Goal: Task Accomplishment & Management: Complete application form

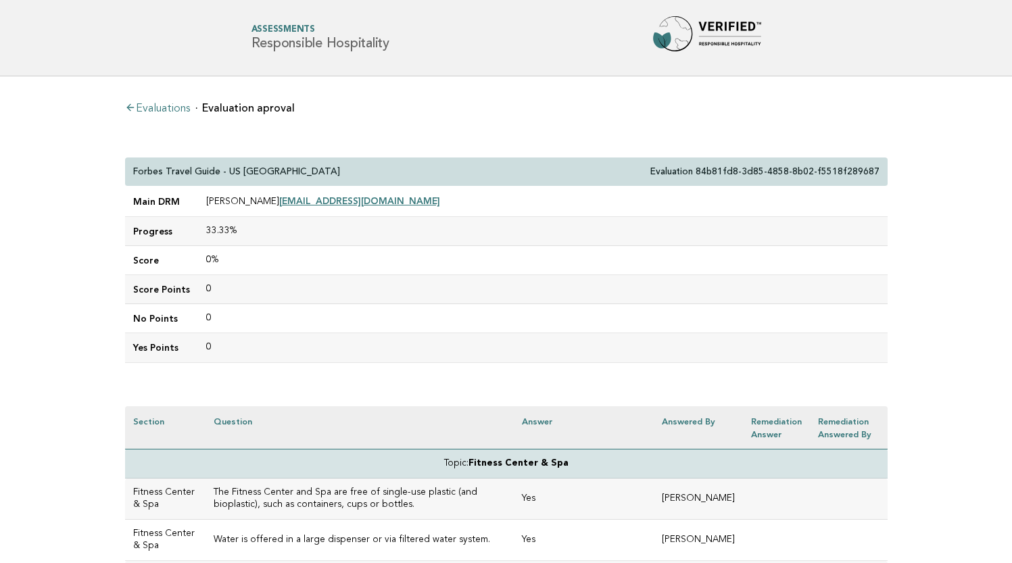
click at [154, 101] on li "Evaluations" at bounding box center [157, 108] width 65 height 14
click at [153, 110] on link "Evaluations" at bounding box center [157, 108] width 65 height 11
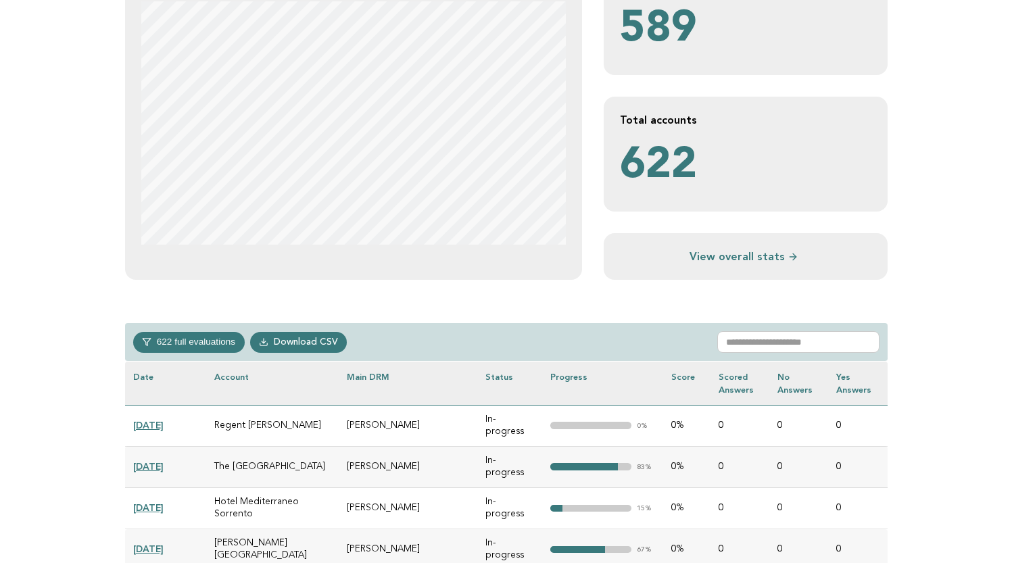
scroll to position [352, 0]
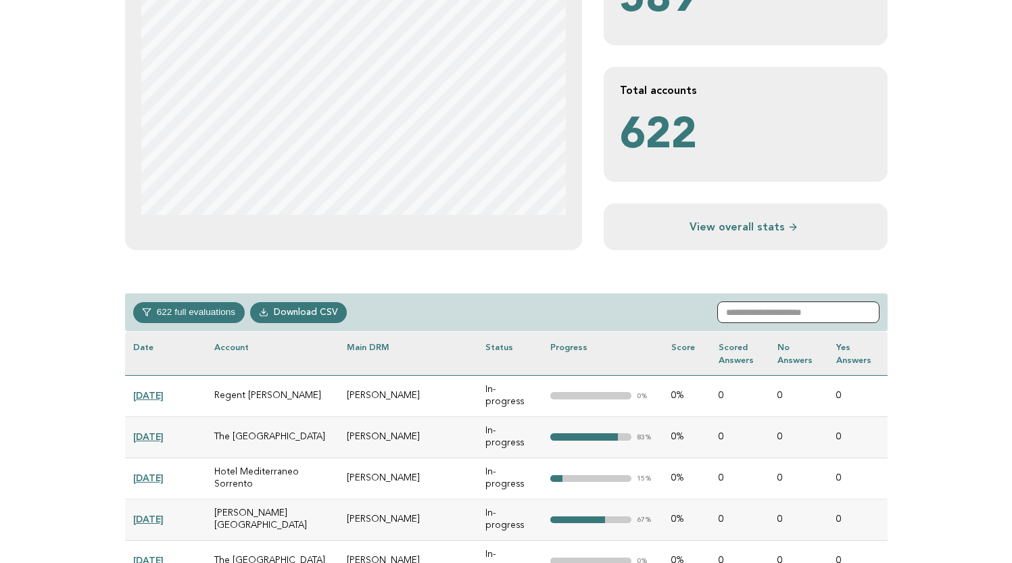
click at [762, 309] on input "text" at bounding box center [798, 313] width 162 height 22
paste input "**********"
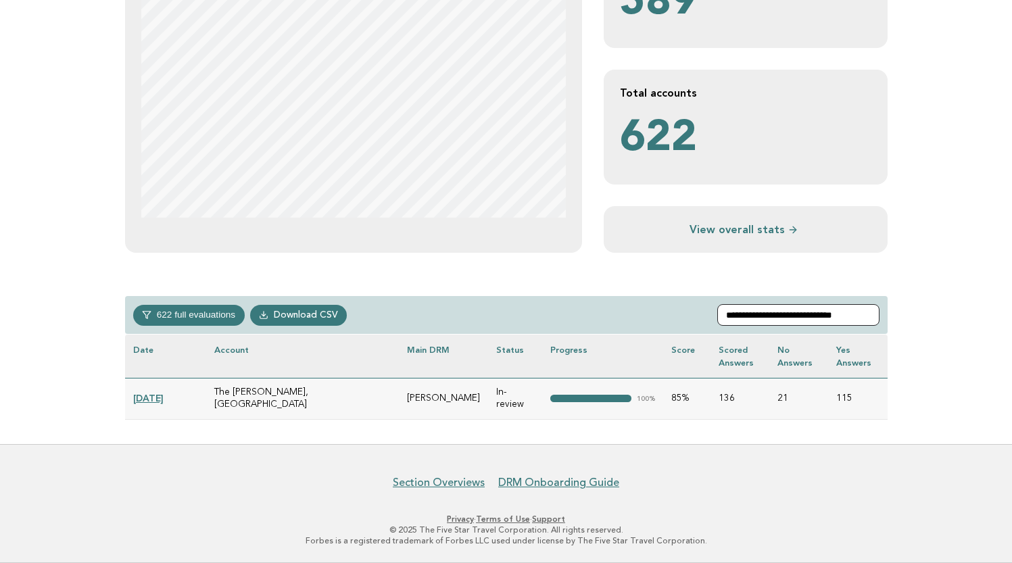
scroll to position [337, 0]
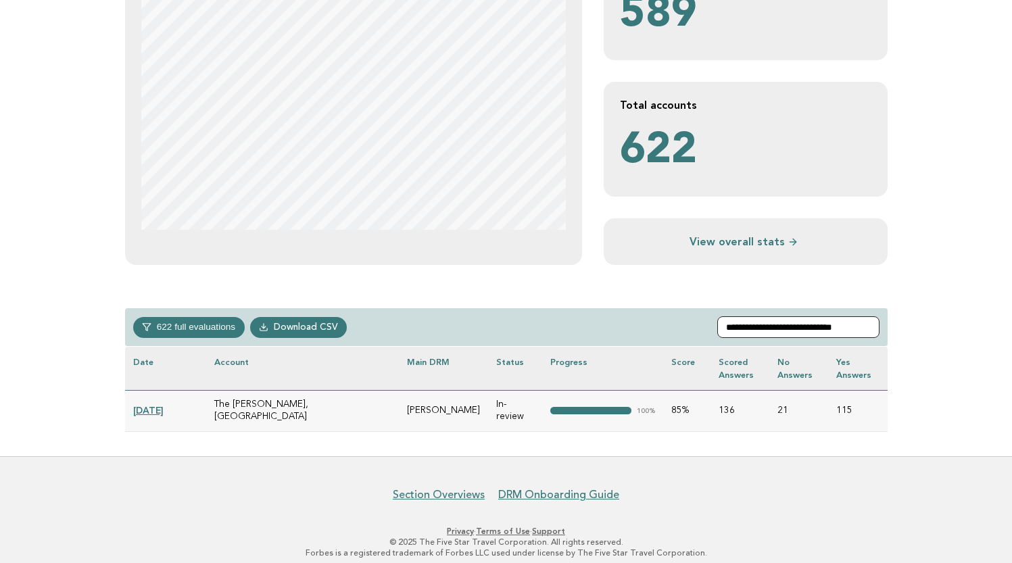
type input "**********"
click at [162, 405] on link "2024-12-31" at bounding box center [148, 410] width 30 height 11
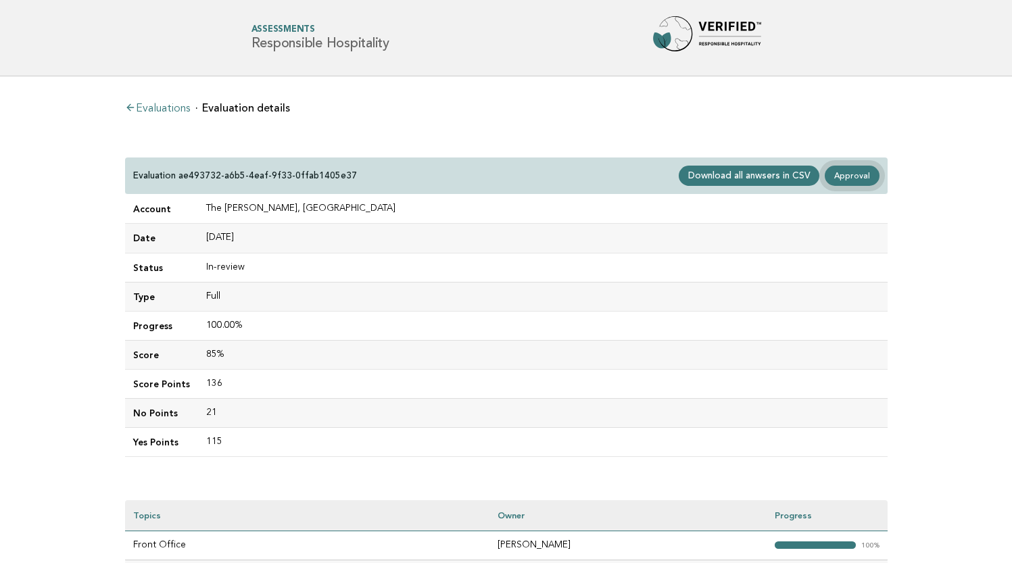
click at [855, 181] on link "Approval" at bounding box center [852, 176] width 54 height 20
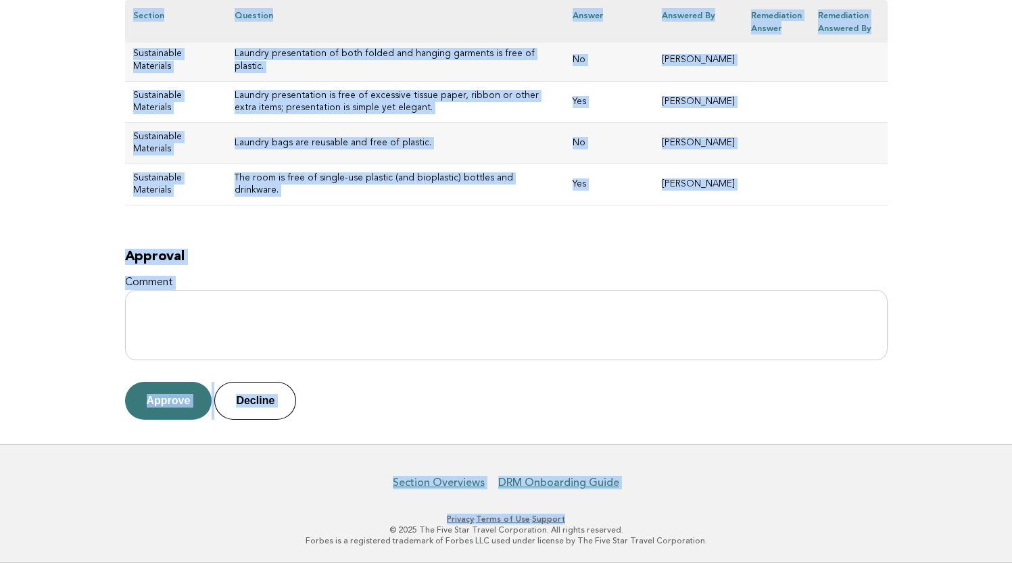
scroll to position [6547, 0]
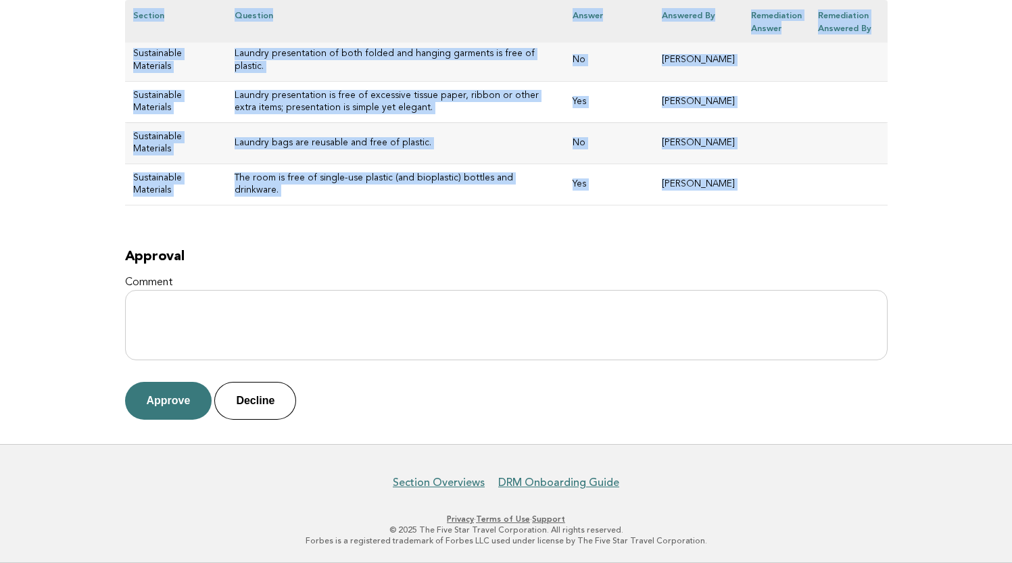
drag, startPoint x: 133, startPoint y: 170, endPoint x: 731, endPoint y: 236, distance: 601.4
copy div "The Ritz-Carlton, Tysons Corner Evaluation ae493732-a6b5-4eaf-9f33-0ffab1405e37…"
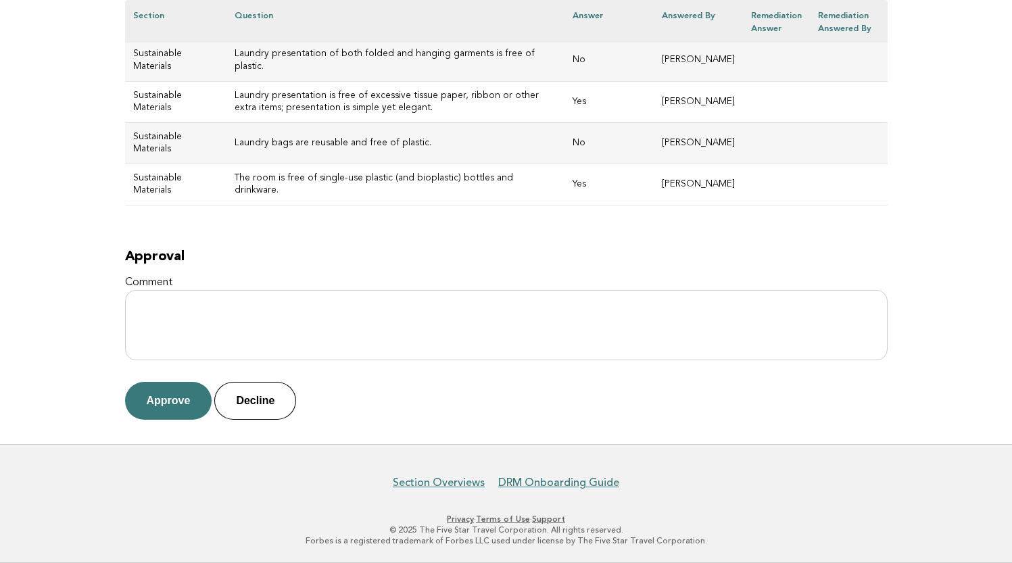
click at [163, 398] on button "Approve" at bounding box center [168, 401] width 87 height 38
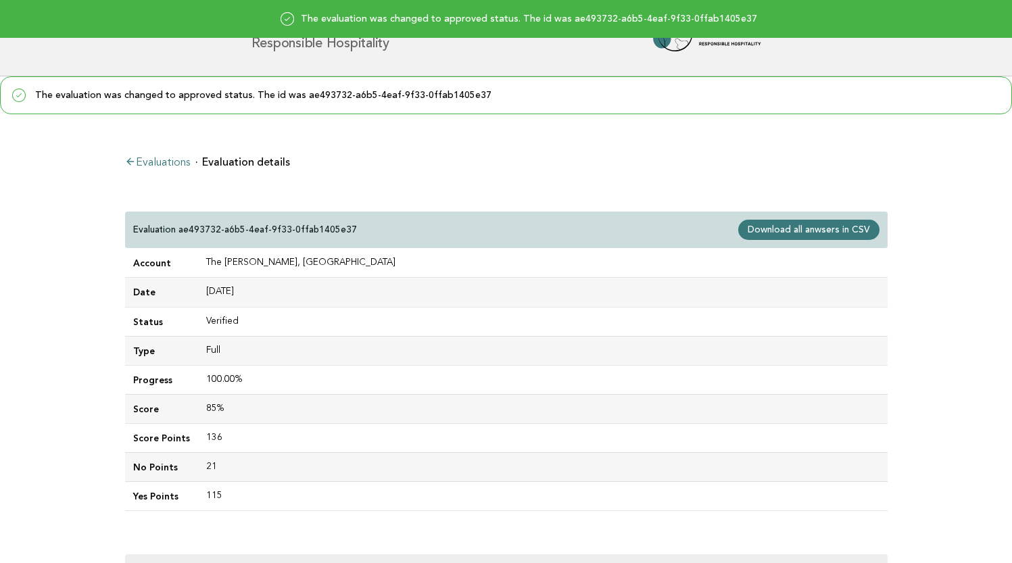
click at [165, 162] on link "Evaluations" at bounding box center [157, 163] width 65 height 11
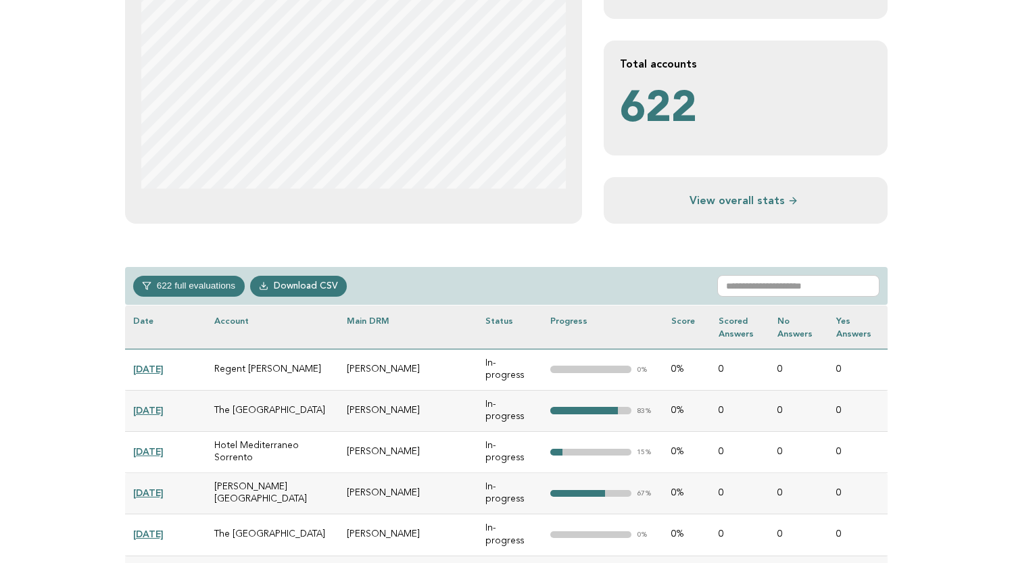
scroll to position [432, 0]
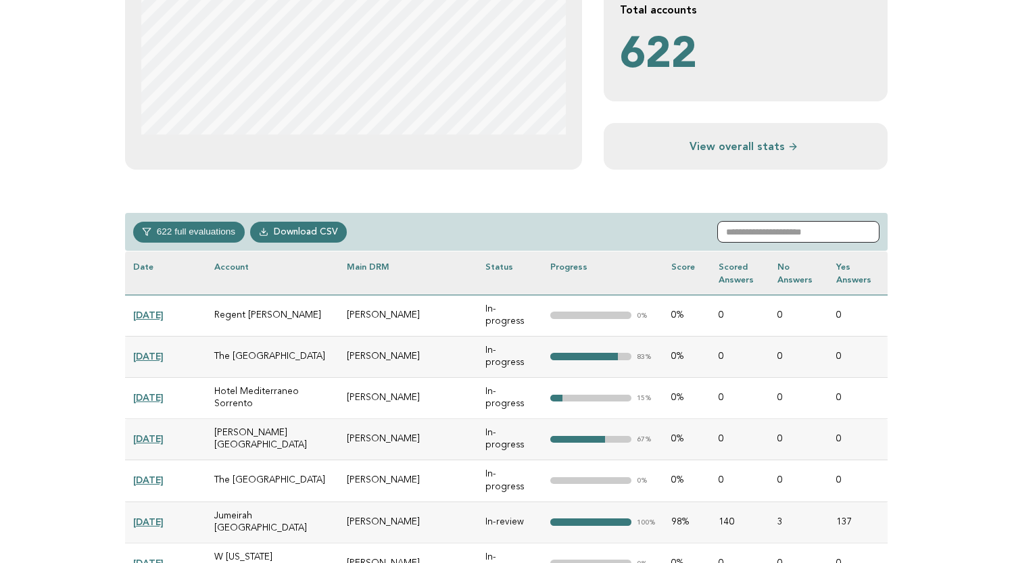
click at [803, 230] on input "text" at bounding box center [798, 232] width 162 height 22
paste input "**********"
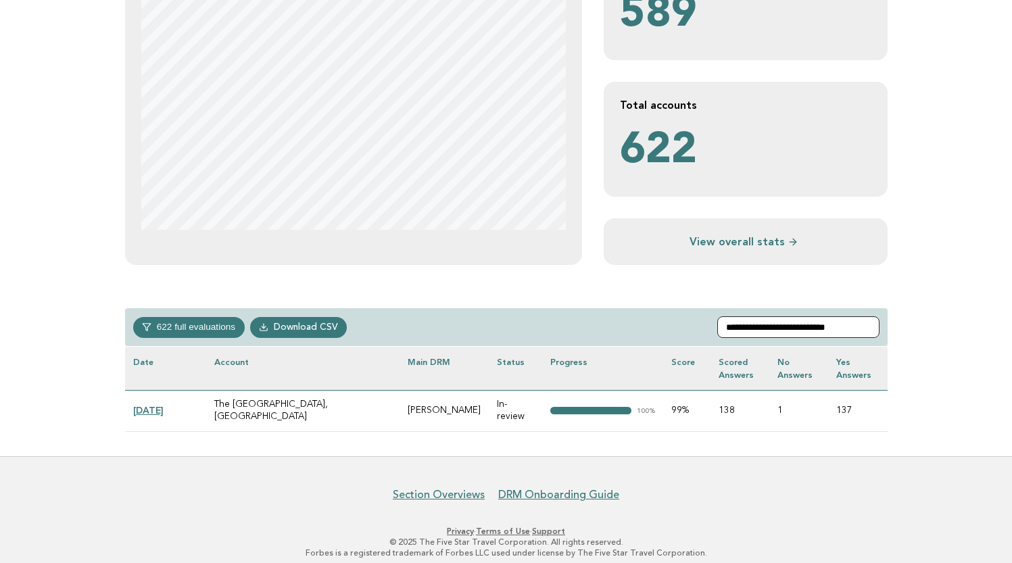
type input "**********"
click at [153, 405] on link "[DATE]" at bounding box center [148, 410] width 30 height 11
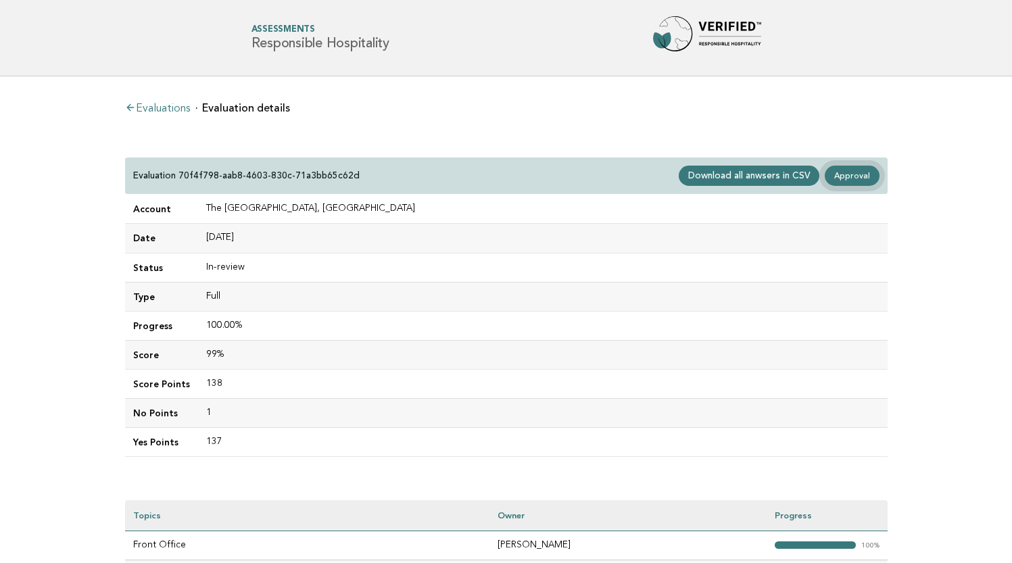
click at [865, 178] on link "Approval" at bounding box center [852, 176] width 54 height 20
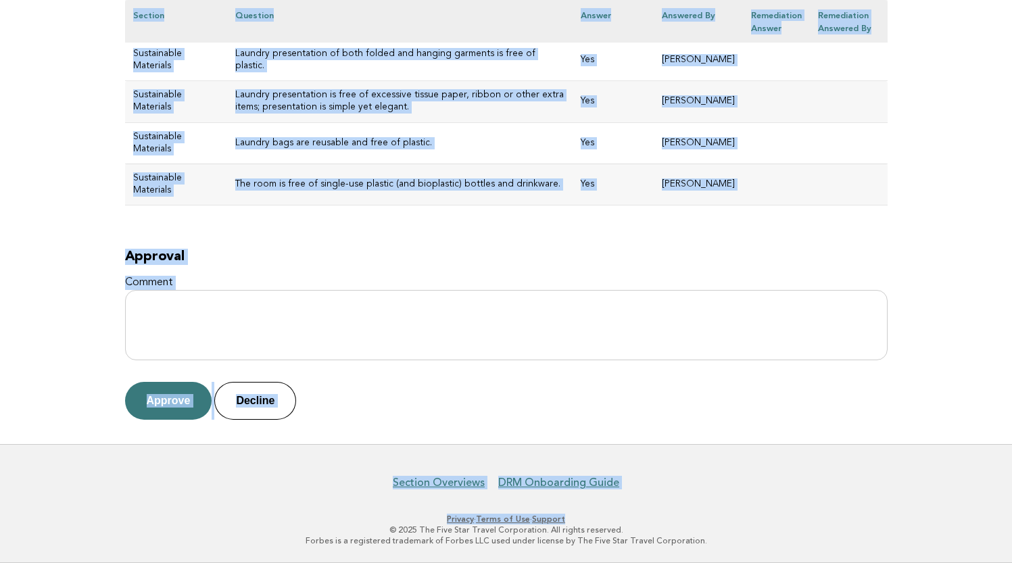
scroll to position [6299, 0]
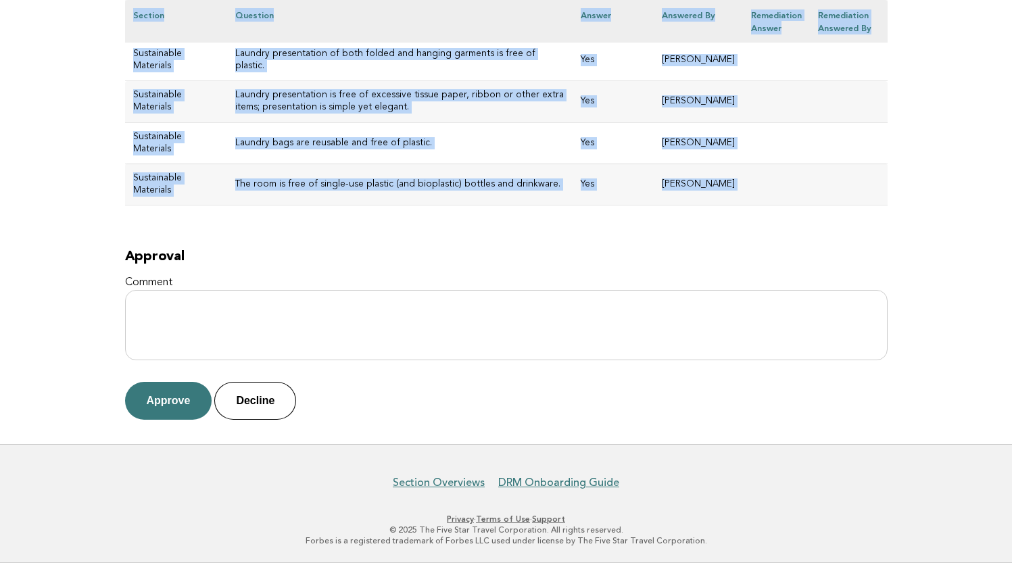
drag, startPoint x: 133, startPoint y: 169, endPoint x: 673, endPoint y: 225, distance: 543.2
copy div "The St. Regis Downtown, Dubai Evaluation 70f4f798-aab8-4603-830c-71a3bb65c62d M…"
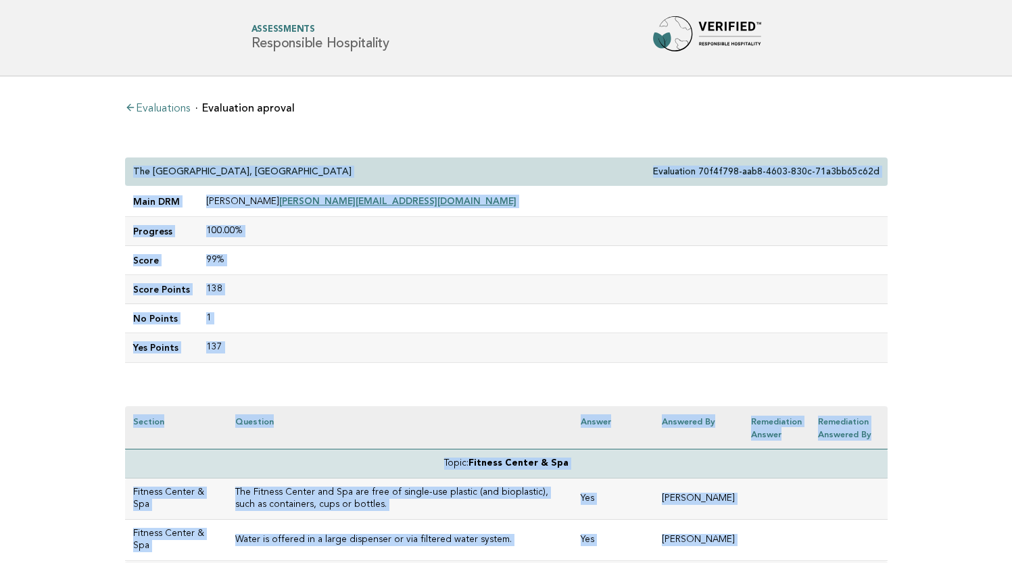
scroll to position [-1, 0]
click at [389, 254] on td "99%" at bounding box center [543, 260] width 690 height 29
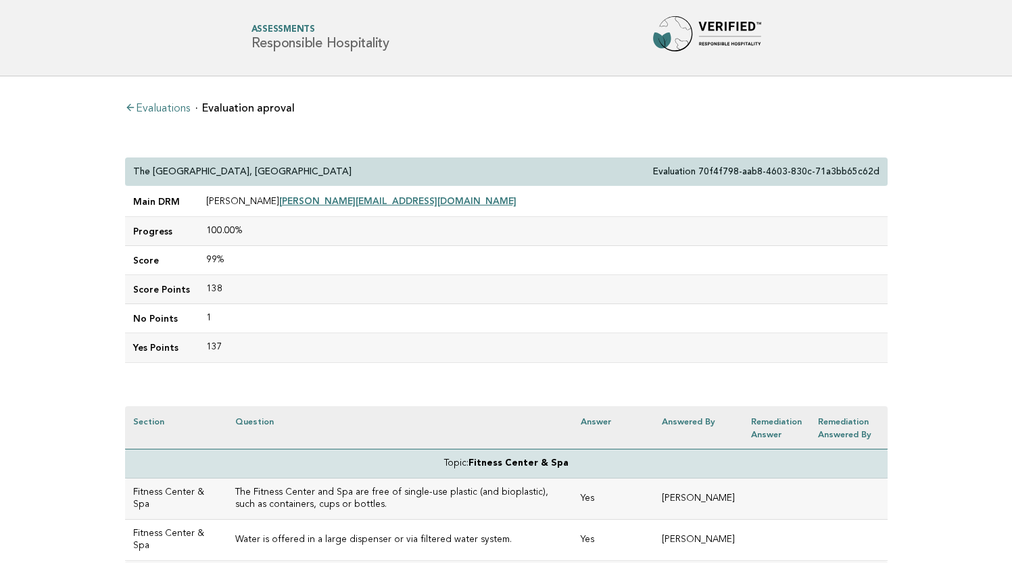
click at [276, 168] on div "The St. Regis Downtown, Dubai Evaluation 70f4f798-aab8-4603-830c-71a3bb65c62d" at bounding box center [506, 172] width 763 height 29
drag, startPoint x: 276, startPoint y: 168, endPoint x: 125, endPoint y: 170, distance: 150.8
click at [125, 170] on div "The St. Regis Downtown, Dubai Evaluation 70f4f798-aab8-4603-830c-71a3bb65c62d" at bounding box center [506, 172] width 763 height 29
copy div "The [GEOGRAPHIC_DATA], [GEOGRAPHIC_DATA]"
click at [408, 297] on td "138" at bounding box center [543, 289] width 690 height 29
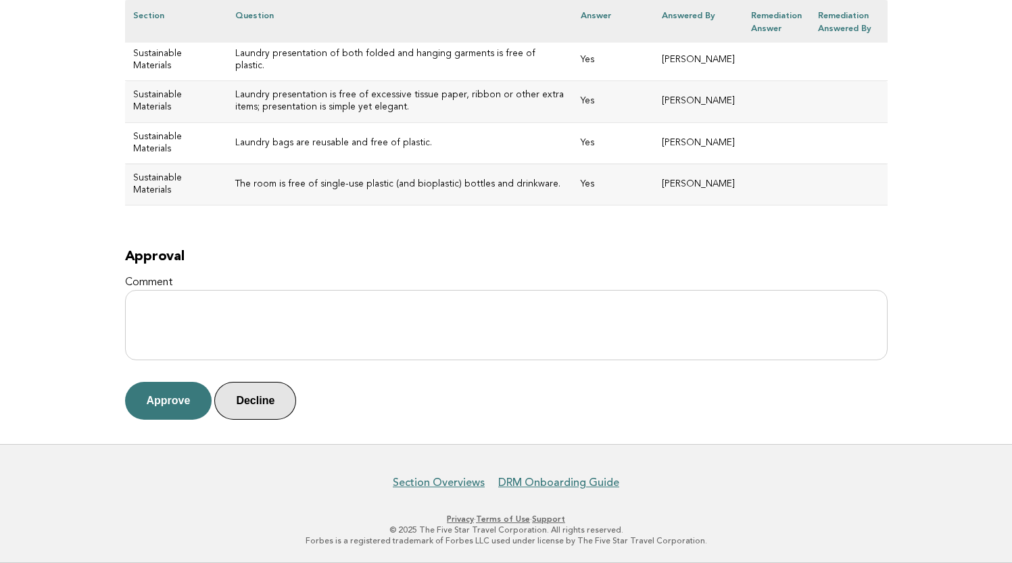
scroll to position [6299, 0]
click at [170, 407] on button "Approve" at bounding box center [168, 401] width 87 height 38
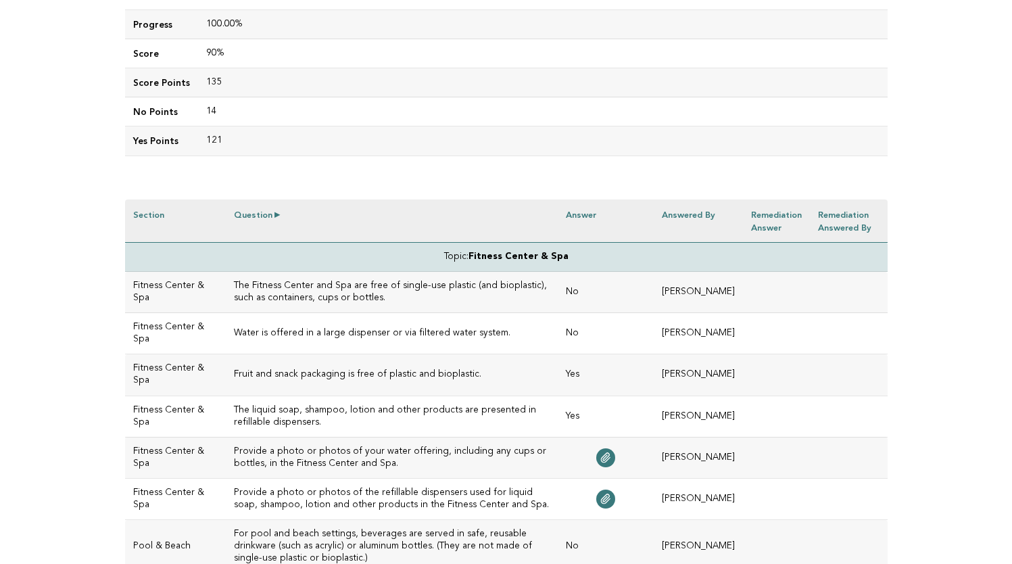
scroll to position [214, 0]
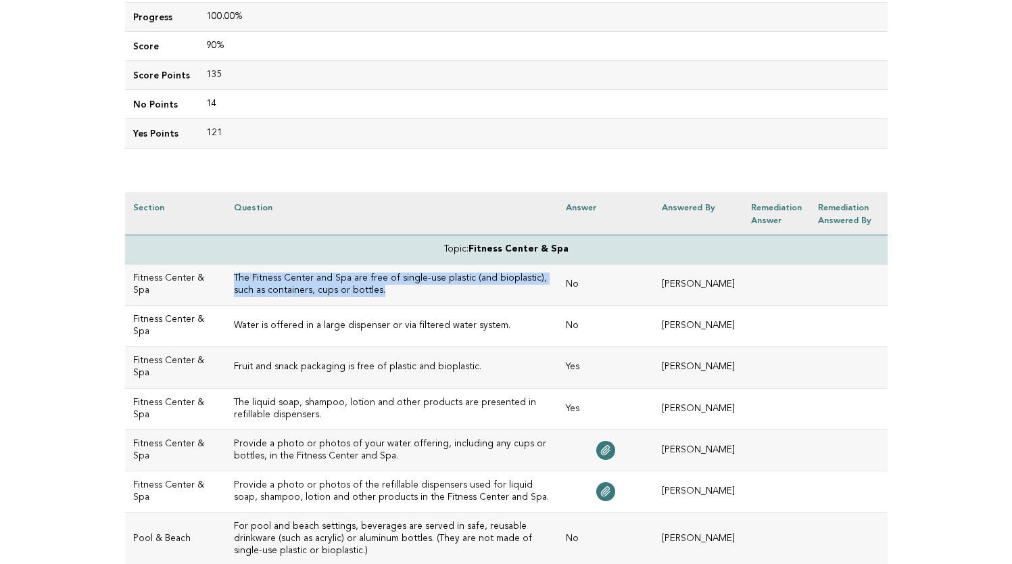
drag, startPoint x: 337, startPoint y: 292, endPoint x: 210, endPoint y: 271, distance: 129.5
click at [226, 271] on td "The Fitness Center and Spa are free of single-use plastic (and bioplastic), suc…" at bounding box center [392, 284] width 333 height 41
copy h3 "The Fitness Center and Spa are free of single-use plastic (and bioplastic), suc…"
drag, startPoint x: 236, startPoint y: 561, endPoint x: 374, endPoint y: 287, distance: 307.2
click at [374, 287] on h3 "The Fitness Center and Spa are free of single-use plastic (and bioplastic), suc…" at bounding box center [392, 284] width 316 height 24
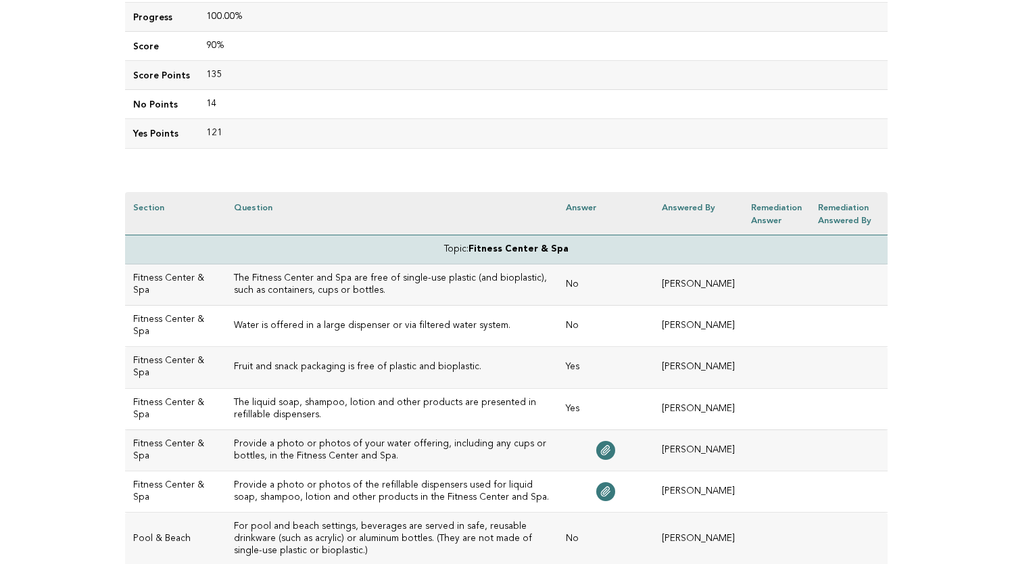
click at [410, 322] on h3 "Water is offered in a large dispenser or via filtered water system." at bounding box center [392, 326] width 316 height 12
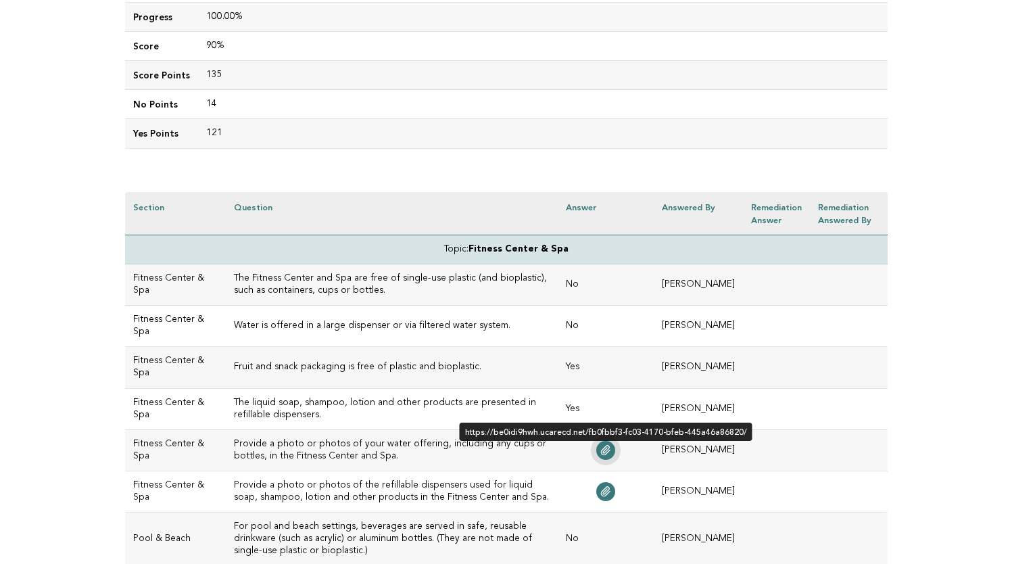
click at [597, 456] on link at bounding box center [605, 450] width 19 height 19
click at [602, 446] on icon at bounding box center [605, 450] width 11 height 11
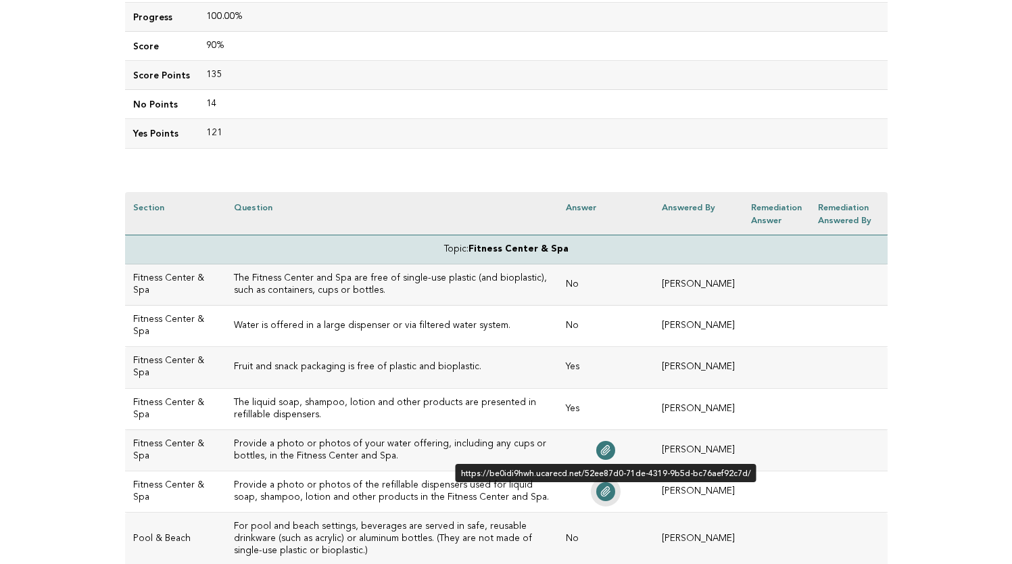
click at [600, 486] on icon at bounding box center [605, 491] width 11 height 11
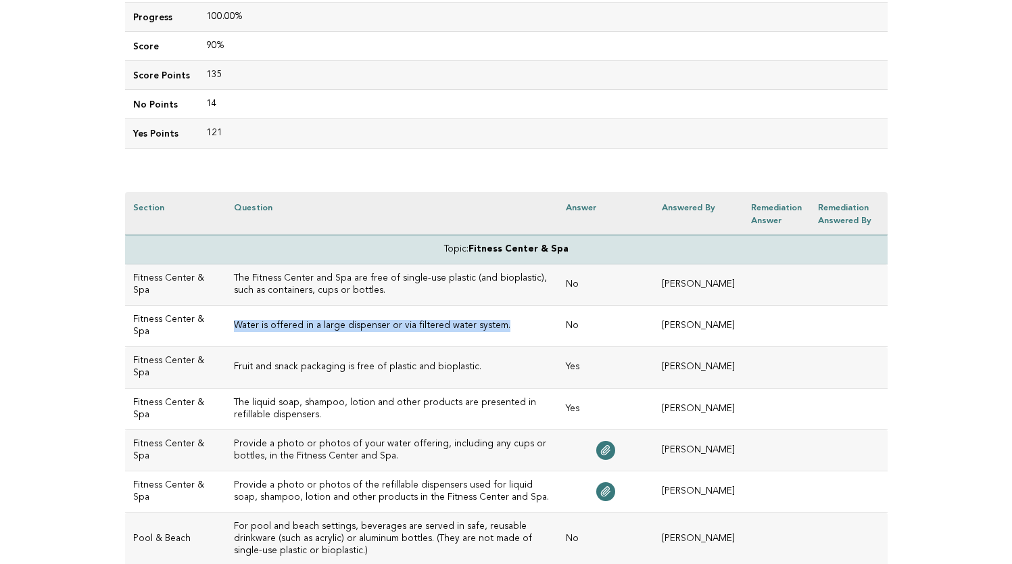
drag, startPoint x: 483, startPoint y: 321, endPoint x: 220, endPoint y: 314, distance: 262.4
click at [226, 314] on td "Water is offered in a large dispenser or via filtered water system." at bounding box center [392, 326] width 333 height 41
copy h3 "Water is offered in a large dispenser or via filtered water system."
click at [327, 269] on td "The Fitness Center and Spa are free of single-use plastic (and bioplastic), suc…" at bounding box center [392, 284] width 333 height 41
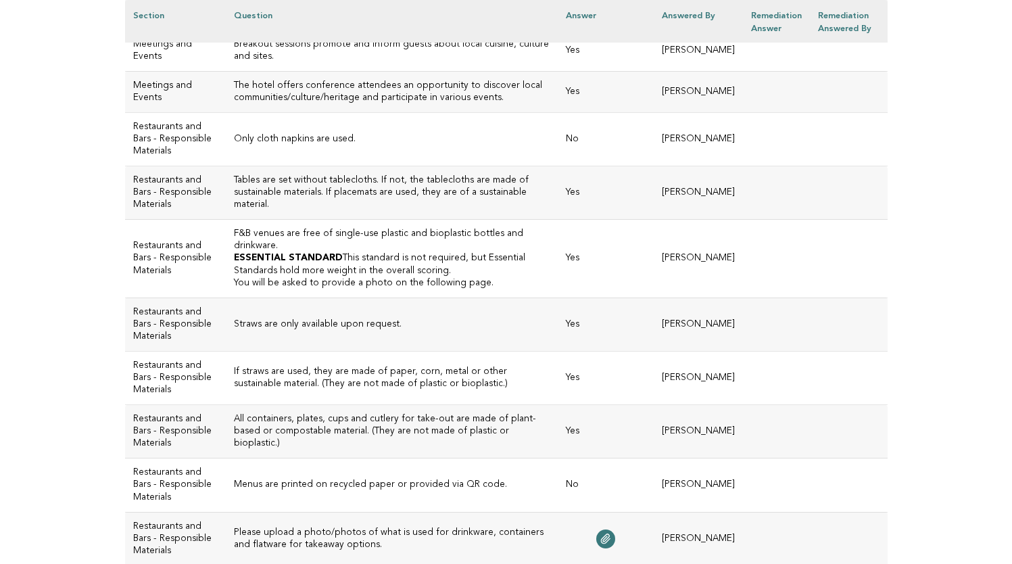
scroll to position [1344, 0]
drag, startPoint x: 331, startPoint y: 173, endPoint x: 212, endPoint y: 173, distance: 119.0
click at [234, 143] on h3 "Only cloth napkins are used." at bounding box center [392, 137] width 316 height 12
click at [352, 164] on td "Only cloth napkins are used." at bounding box center [392, 136] width 333 height 53
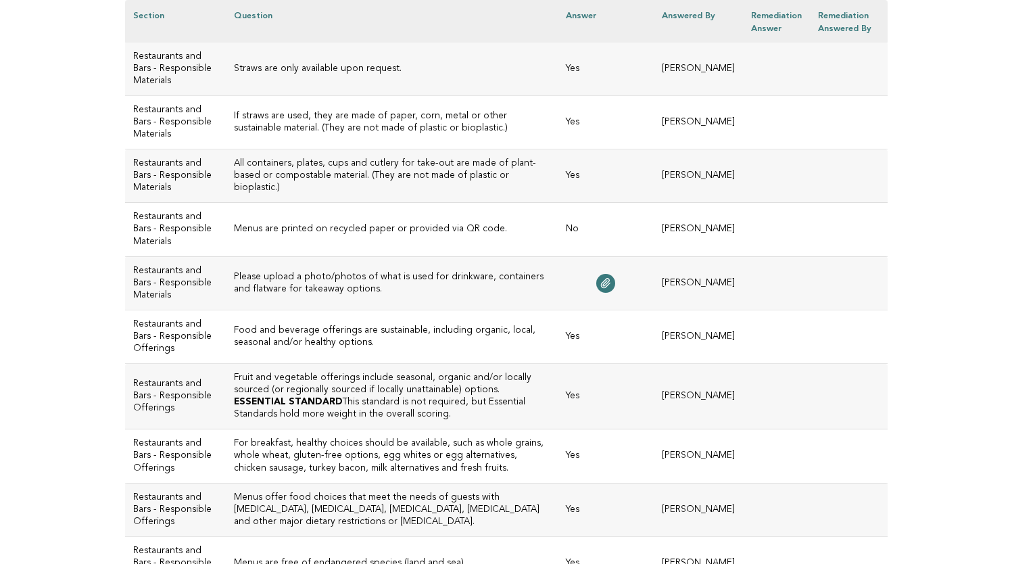
scroll to position [1602, 0]
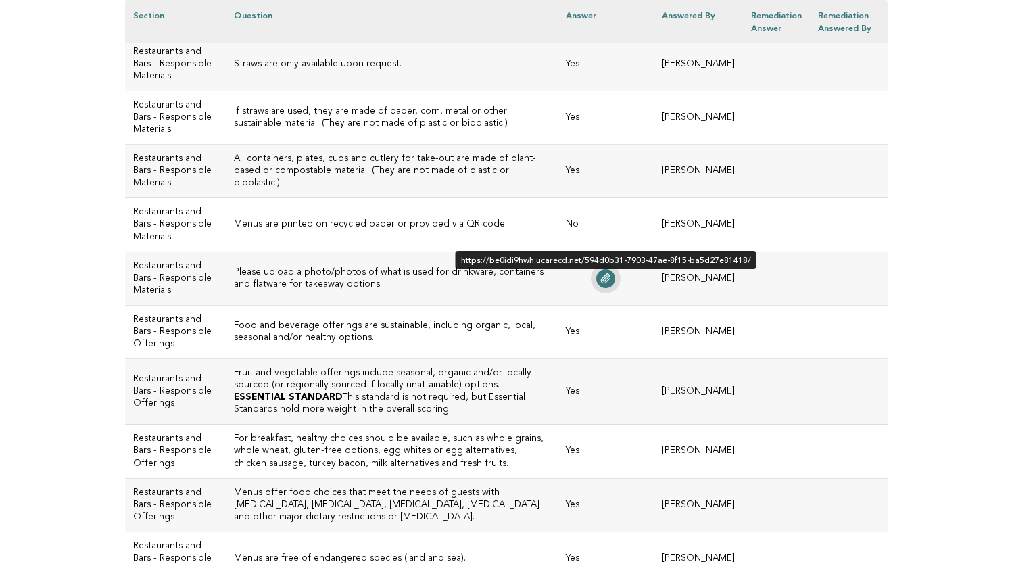
click at [600, 284] on icon at bounding box center [605, 278] width 11 height 11
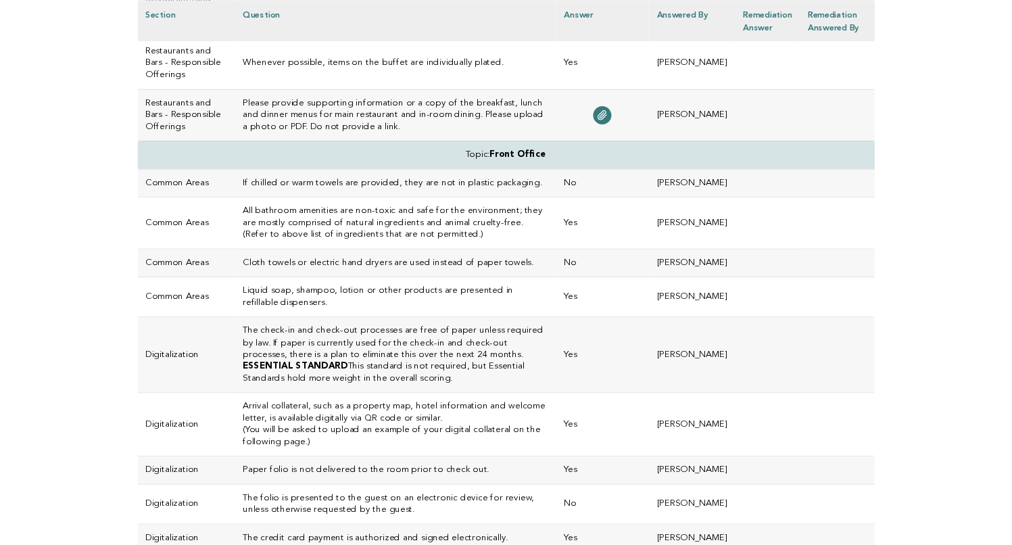
scroll to position [2434, 0]
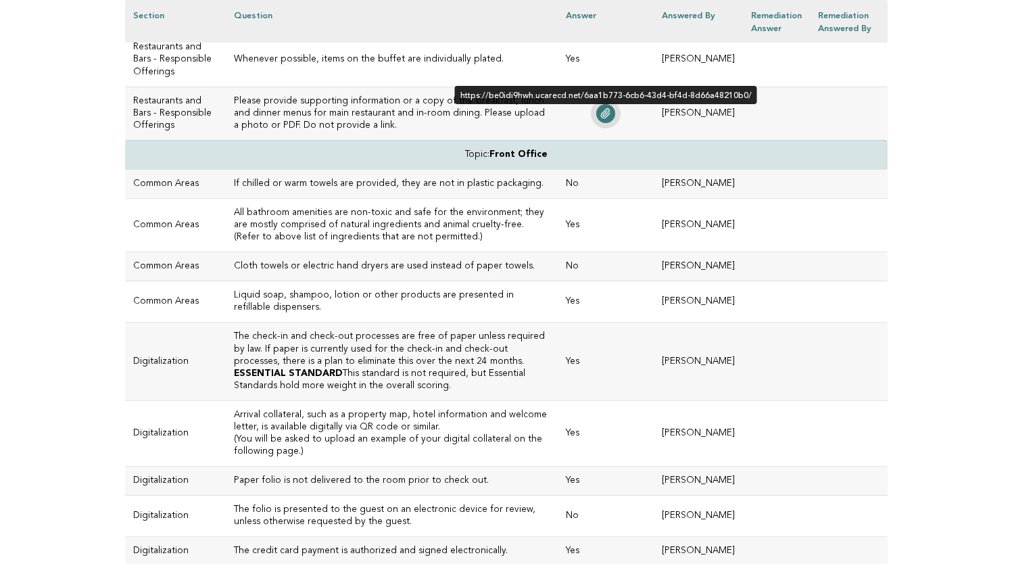
click at [602, 119] on icon at bounding box center [605, 113] width 11 height 11
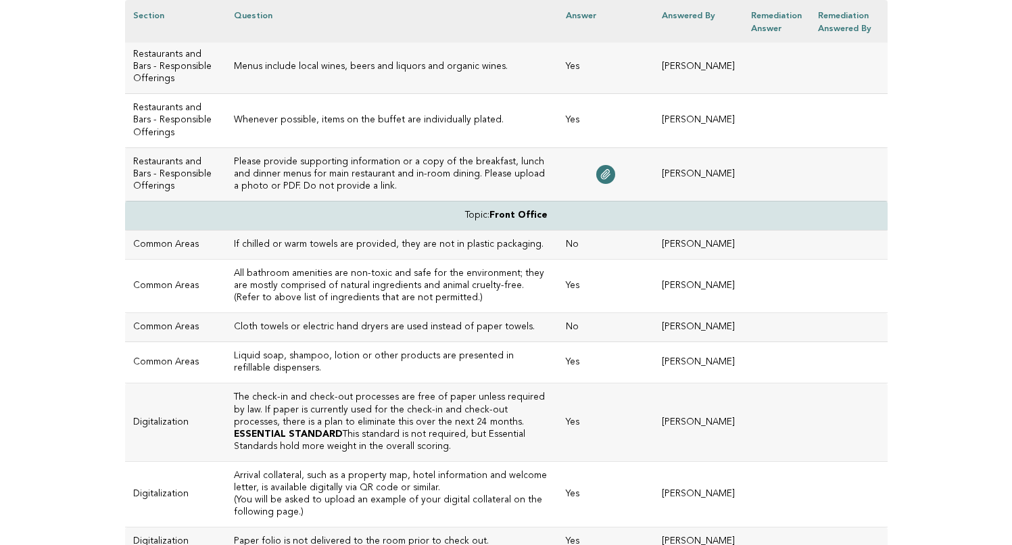
scroll to position [2396, 0]
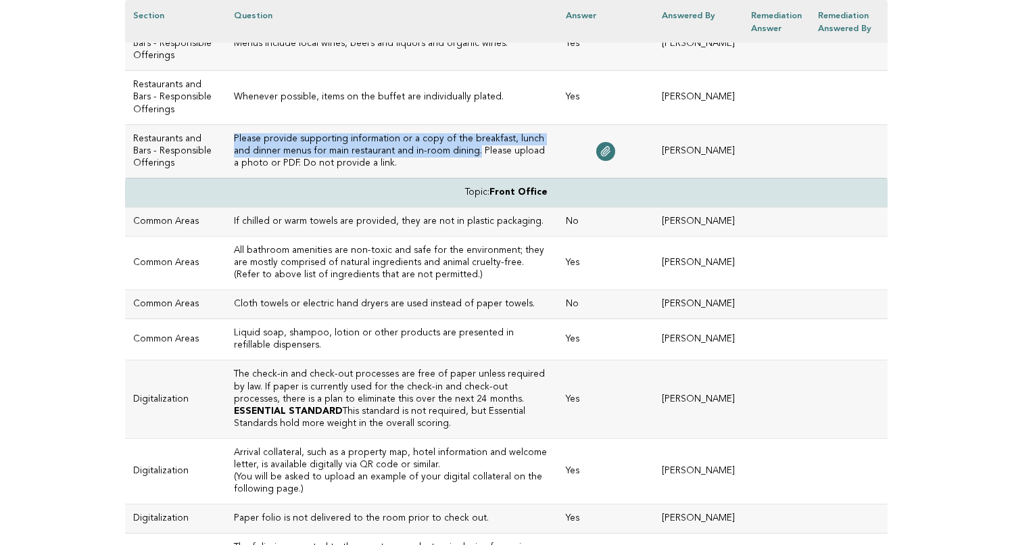
drag, startPoint x: 429, startPoint y: 367, endPoint x: 213, endPoint y: 348, distance: 216.5
click at [226, 178] on td "Please provide supporting information or a copy of the breakfast, lunch and din…" at bounding box center [392, 150] width 333 height 53
copy h3 "Please provide supporting information or a copy of the breakfast, lunch and din…"
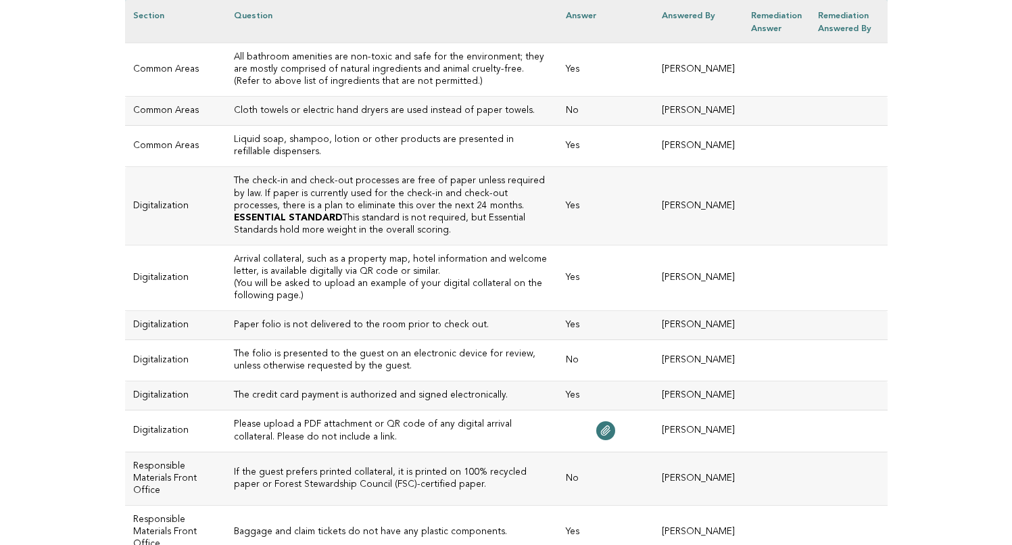
scroll to position [2598, 0]
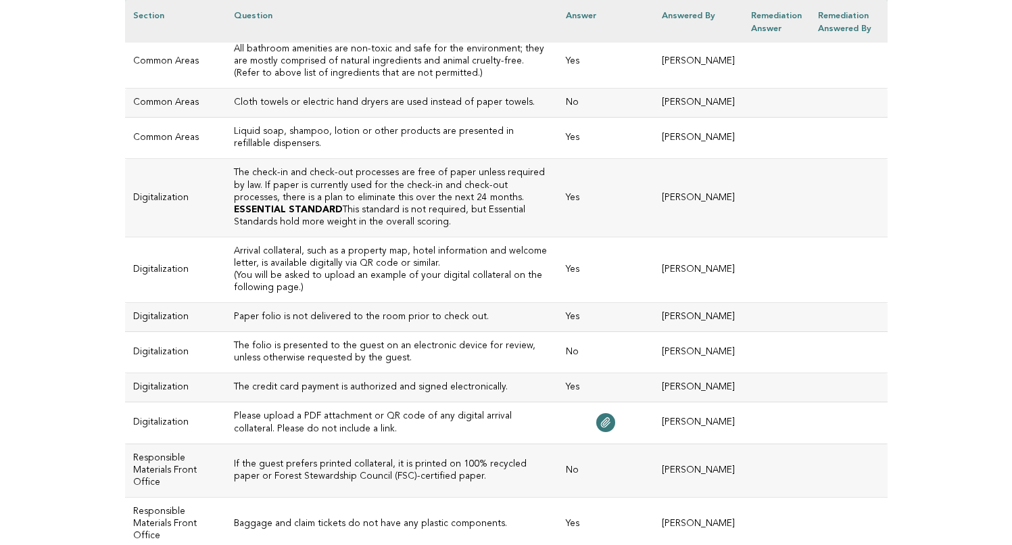
click at [307, 80] on h3 "All bathroom amenities are non-toxic and safe for the environment; they are mos…" at bounding box center [392, 61] width 316 height 37
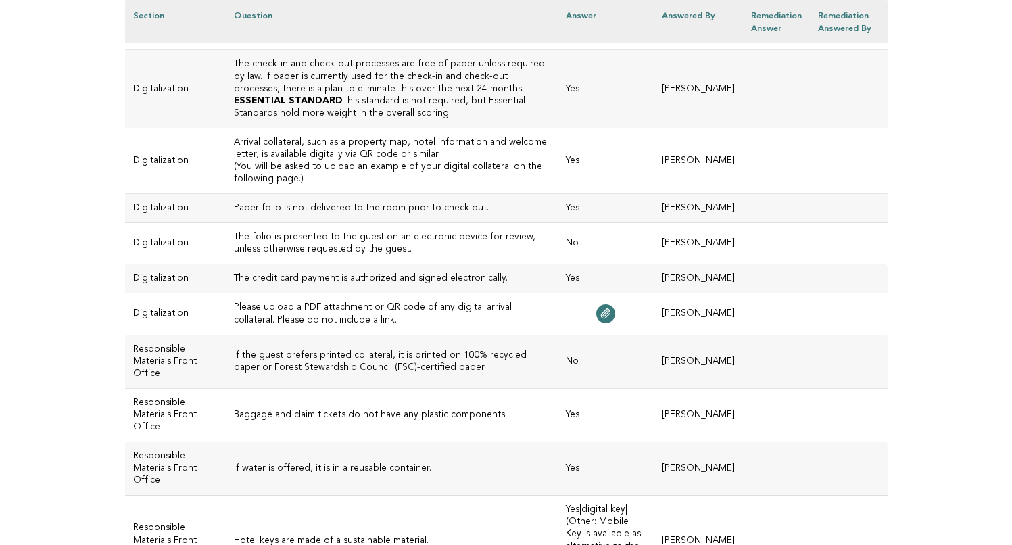
scroll to position [2719, 0]
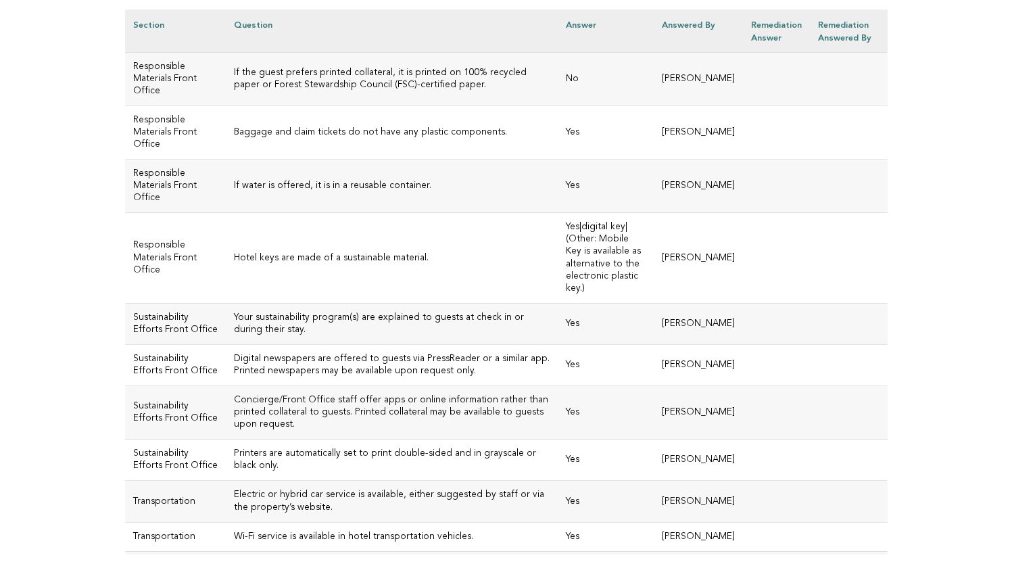
scroll to position [3010, 0]
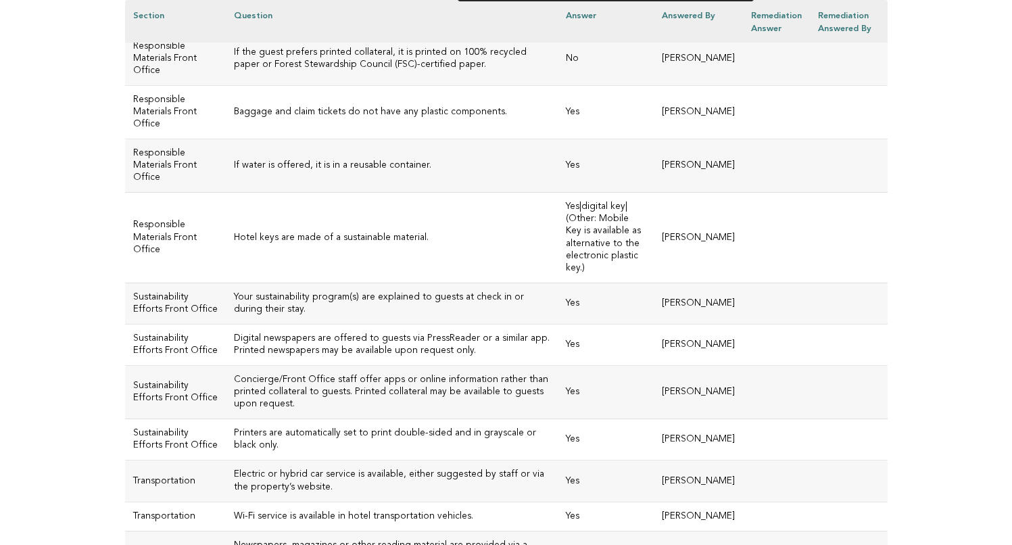
click at [607, 16] on icon at bounding box center [605, 10] width 11 height 11
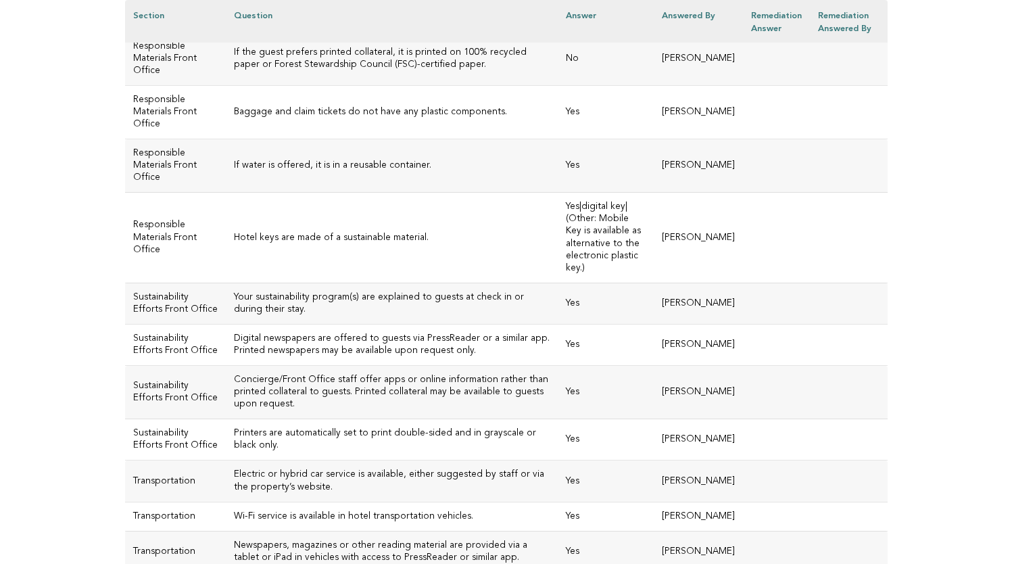
drag, startPoint x: 335, startPoint y: 289, endPoint x: 207, endPoint y: 277, distance: 129.1
click at [226, 32] on td "Please upload a PDF attachment or QR code of any digital arrival collateral. Pl…" at bounding box center [392, 11] width 333 height 41
copy h3 "Please upload a PDF attachment or QR code of any digital arrival collateral. Pl…"
click at [602, 16] on icon at bounding box center [606, 10] width 9 height 9
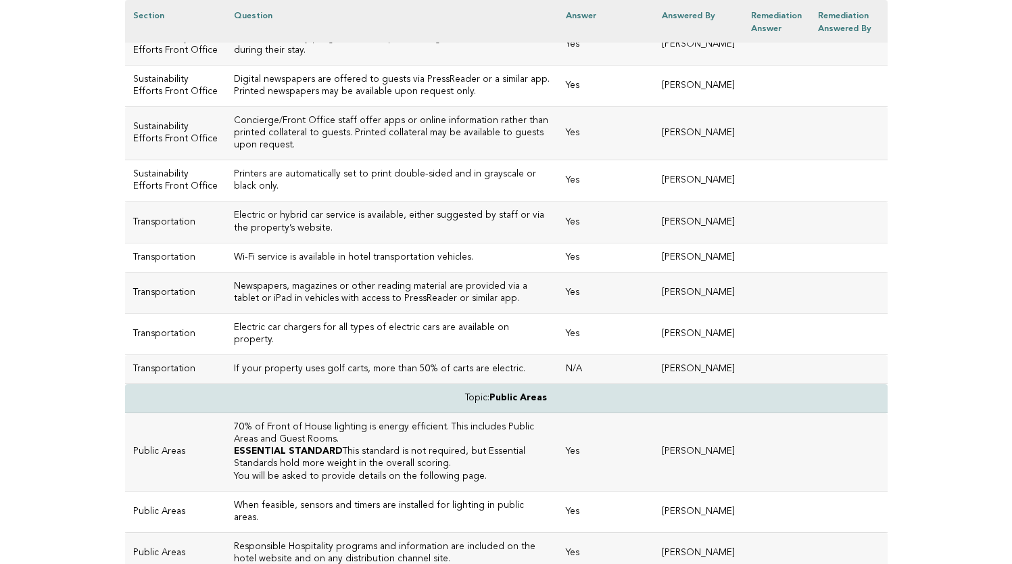
scroll to position [3271, 0]
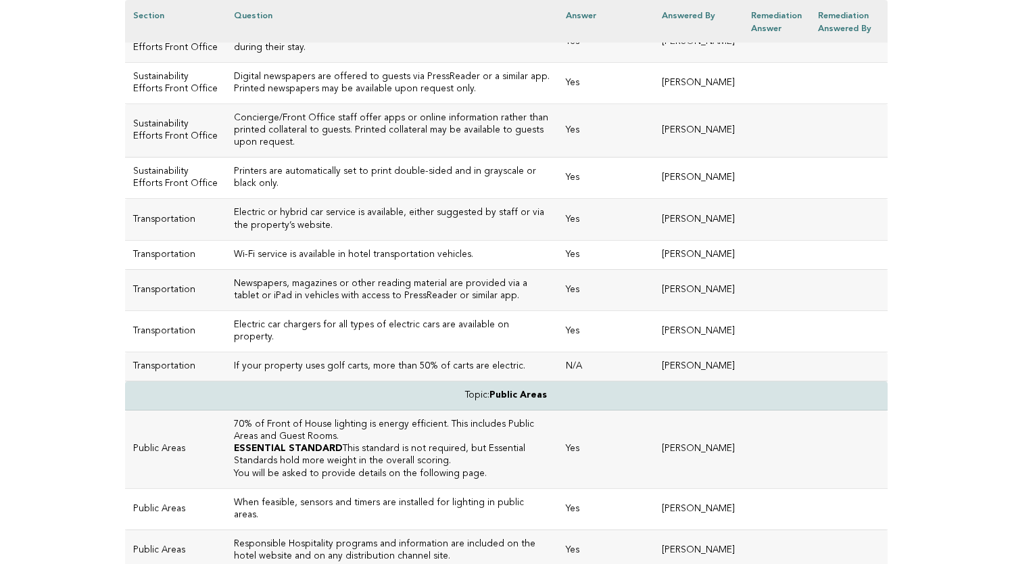
drag, startPoint x: 402, startPoint y: 231, endPoint x: 209, endPoint y: 237, distance: 193.5
copy h3 "Hotel keys are made of a sustainable material."
drag, startPoint x: 357, startPoint y: 559, endPoint x: 452, endPoint y: 236, distance: 336.3
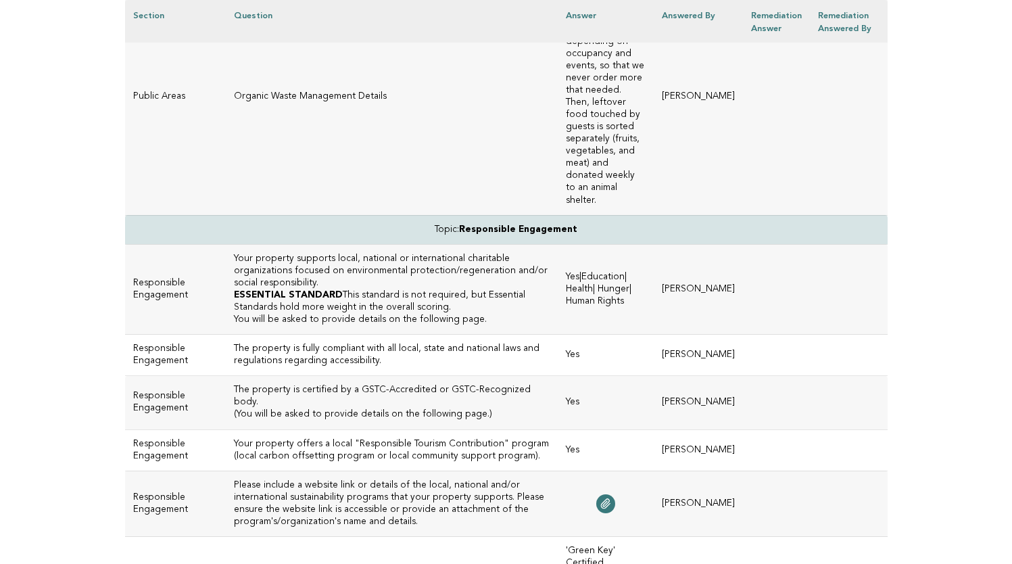
scroll to position [3930, 0]
drag, startPoint x: 440, startPoint y: 229, endPoint x: 206, endPoint y: 233, distance: 233.3
copy h3 "Your property has an organic waste management plan."
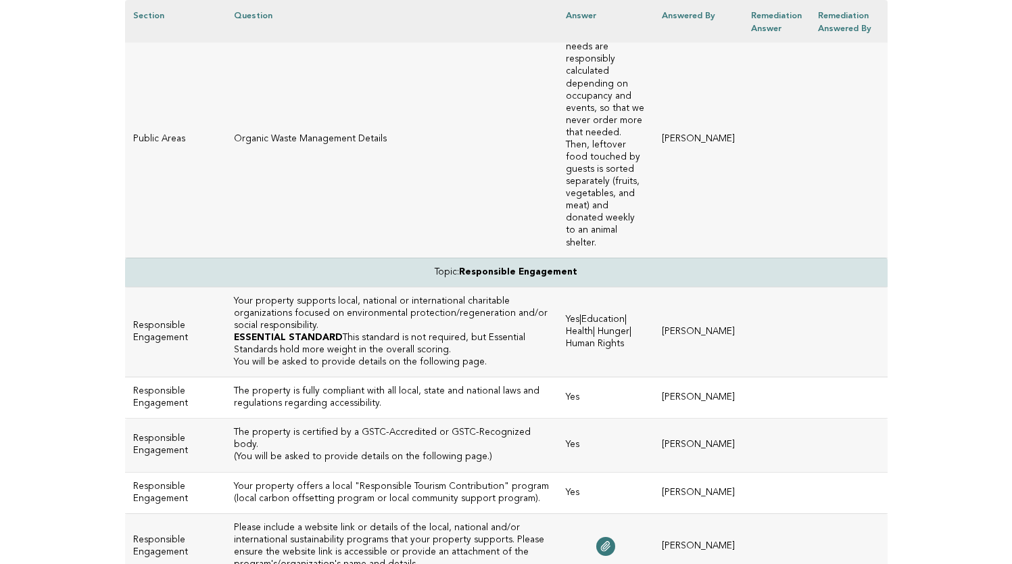
scroll to position [3887, 0]
click at [392, 145] on p "Organic Waste Management Details" at bounding box center [392, 139] width 316 height 12
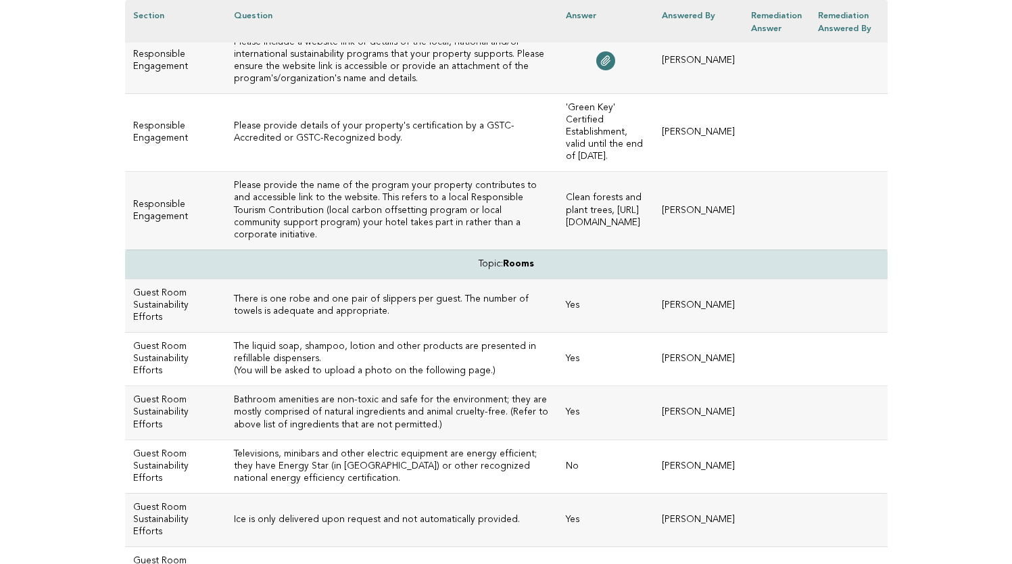
scroll to position [4382, 0]
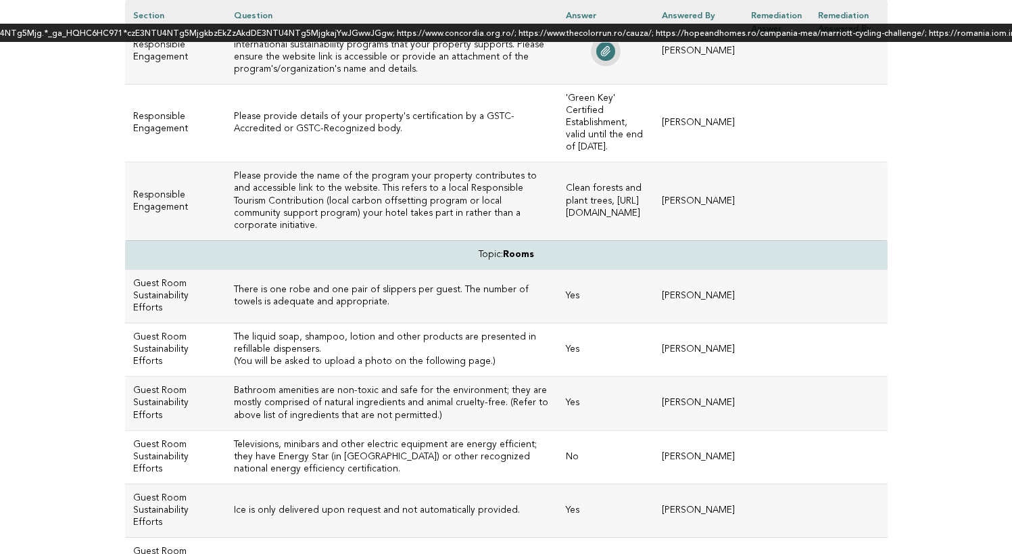
click at [607, 57] on icon at bounding box center [605, 51] width 11 height 11
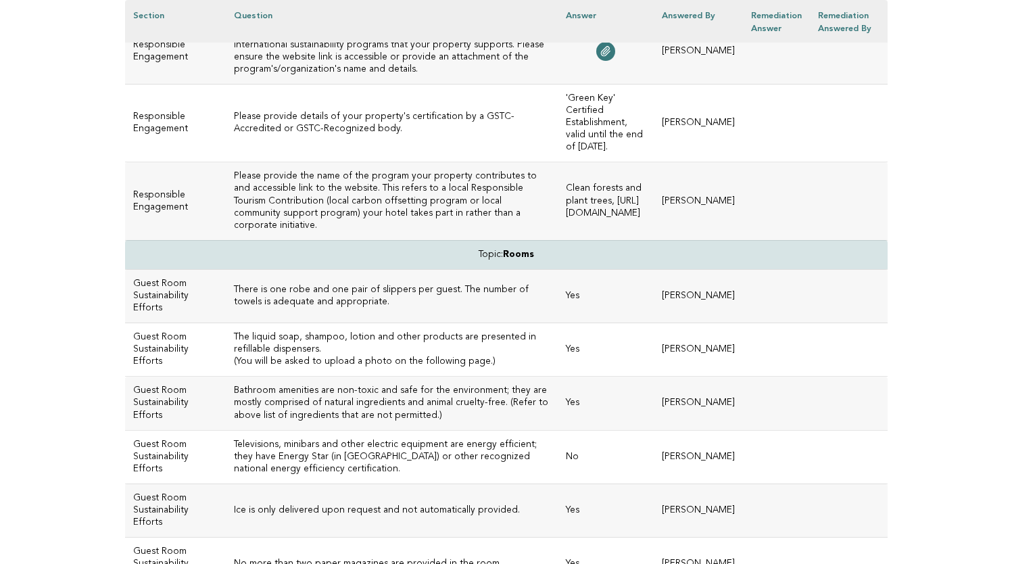
click at [481, 135] on h3 "Please provide details of your property's certification by a GSTC-Accredited or…" at bounding box center [392, 123] width 316 height 24
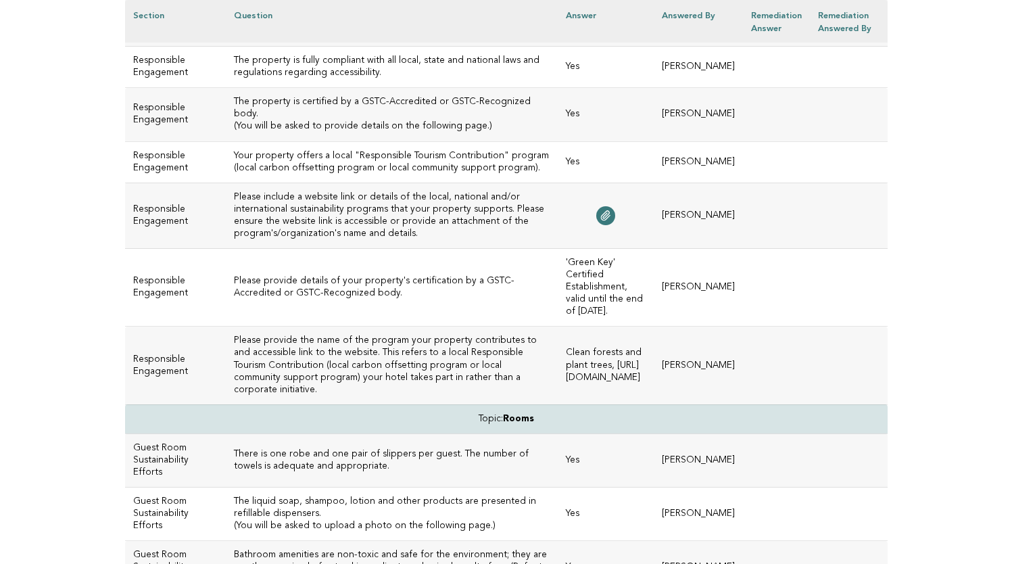
scroll to position [4218, 0]
drag, startPoint x: 267, startPoint y: 212, endPoint x: 212, endPoint y: 189, distance: 59.8
copy h3 "Your property supports local, national or international charitable organization…"
click at [473, 240] on h3 "Please include a website link or details of the local, national and/or internat…" at bounding box center [392, 215] width 316 height 49
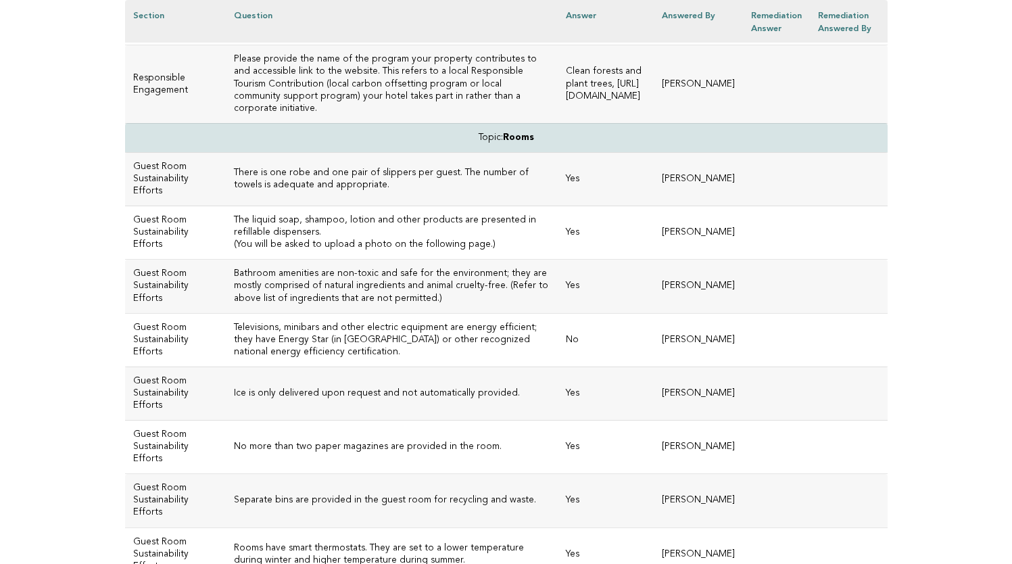
scroll to position [4504, 0]
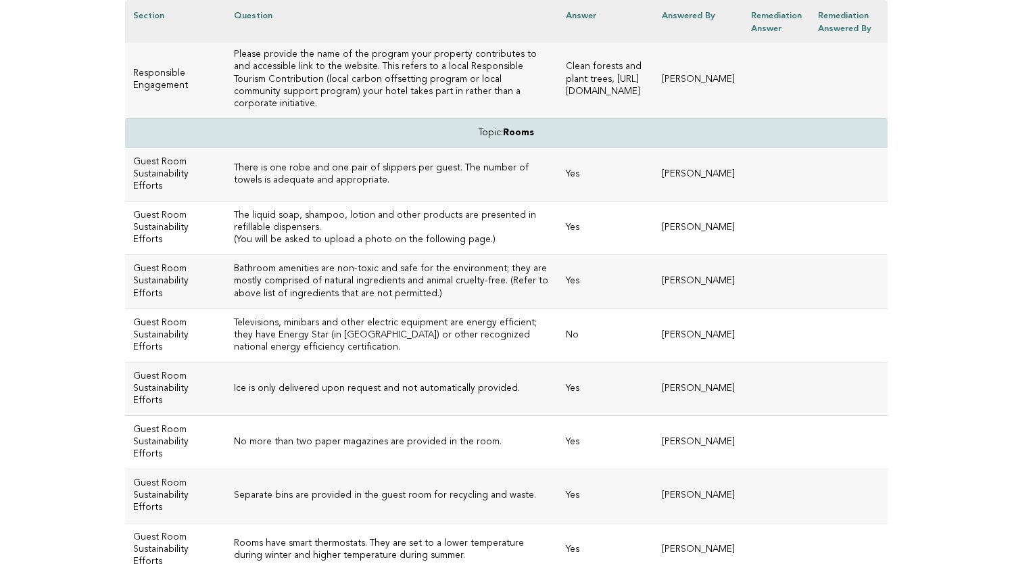
click at [373, 110] on h3 "Please provide the name of the program your property contributes to and accessi…" at bounding box center [392, 79] width 316 height 61
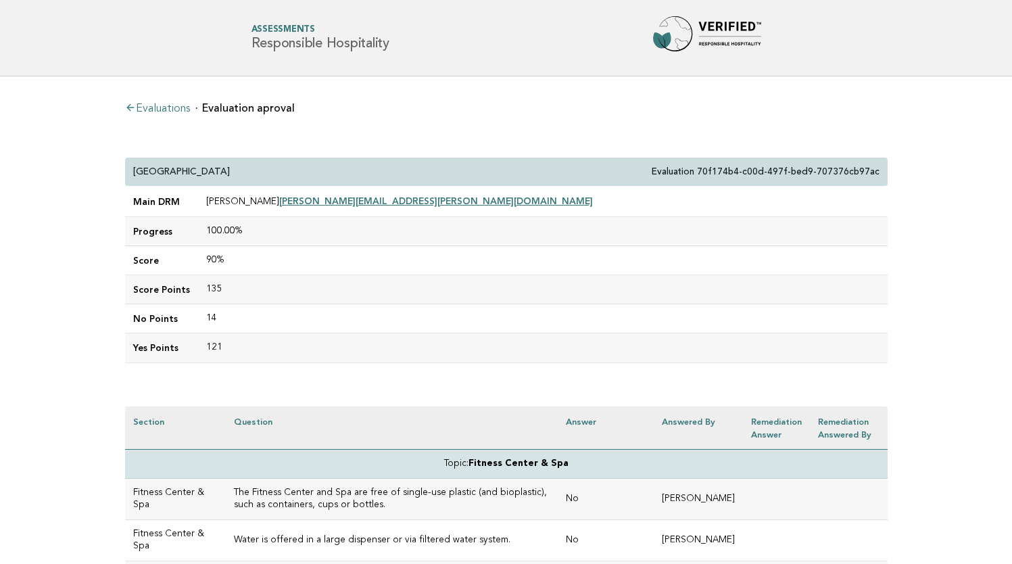
scroll to position [0, 0]
click at [283, 173] on div "[GEOGRAPHIC_DATA] Evaluation 70f174b4-c00d-497f-bed9-707376cb97ac" at bounding box center [506, 172] width 763 height 29
drag, startPoint x: 282, startPoint y: 172, endPoint x: 110, endPoint y: 172, distance: 172.4
copy p "[GEOGRAPHIC_DATA]"
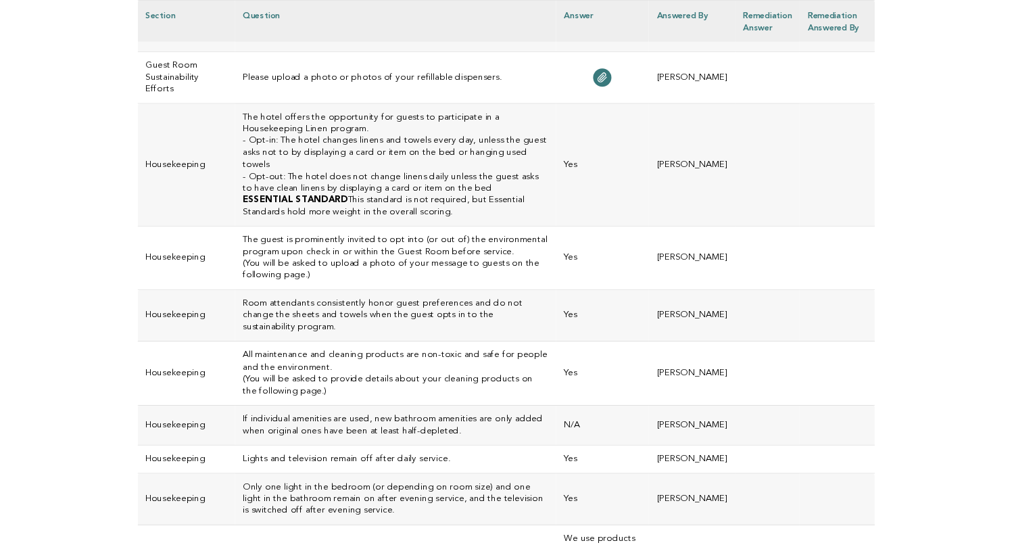
scroll to position [5079, 0]
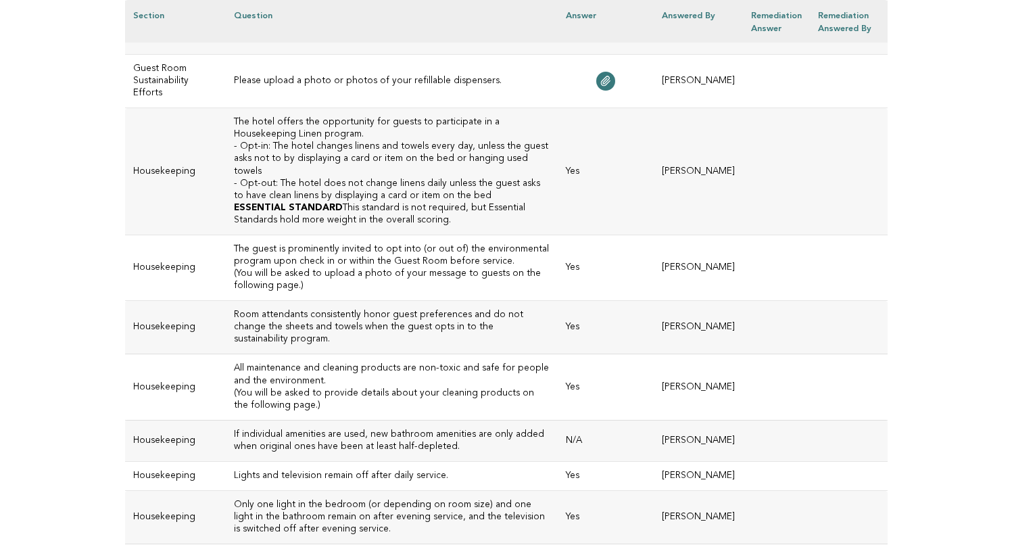
click at [569, 235] on td "Yes" at bounding box center [606, 171] width 96 height 127
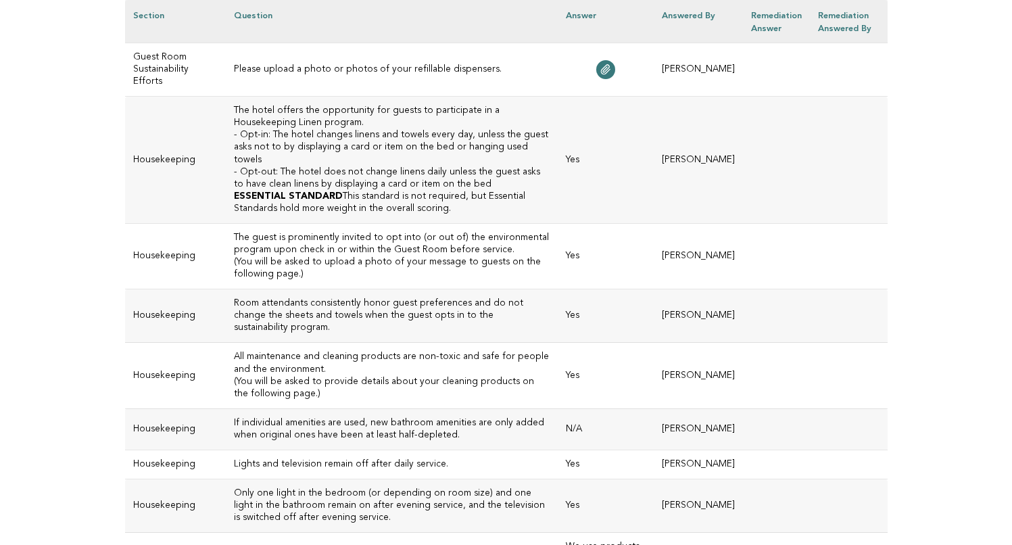
scroll to position [5098, 0]
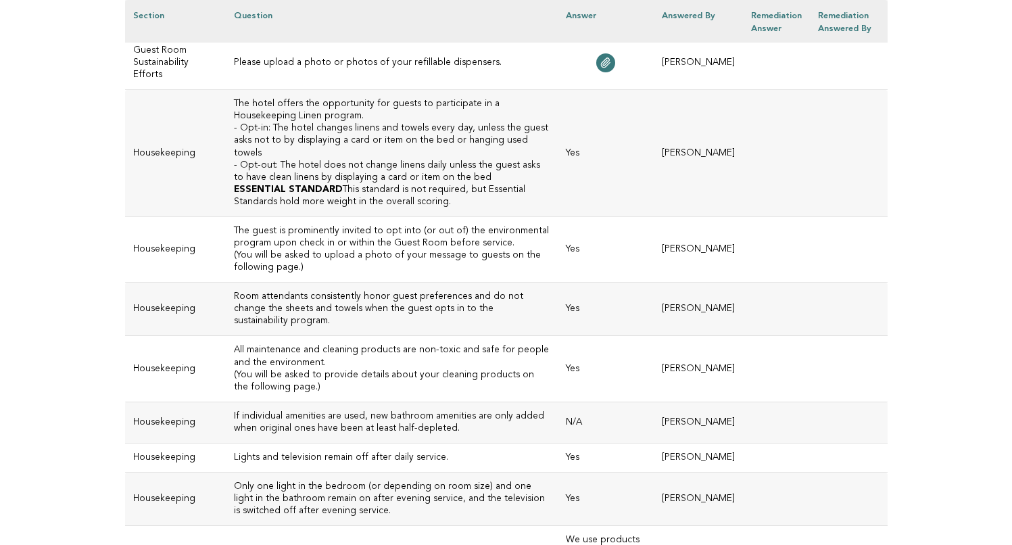
click at [365, 208] on p "ESSENTIAL STANDARD This standard is not required, but Essential Standards hold …" at bounding box center [392, 196] width 316 height 24
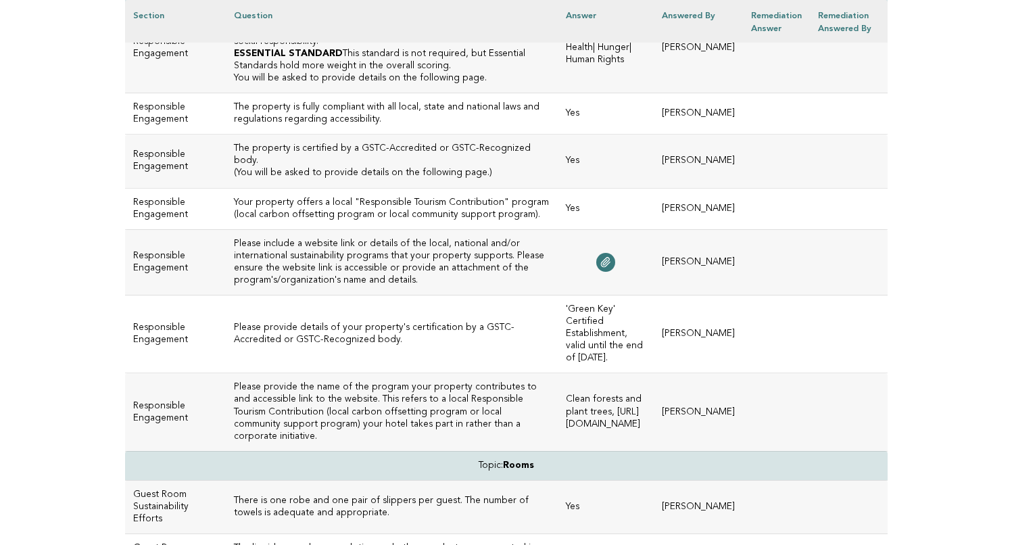
scroll to position [4173, 0]
click at [356, 124] on h3 "The property is fully compliant with all local, state and national laws and reg…" at bounding box center [392, 112] width 316 height 24
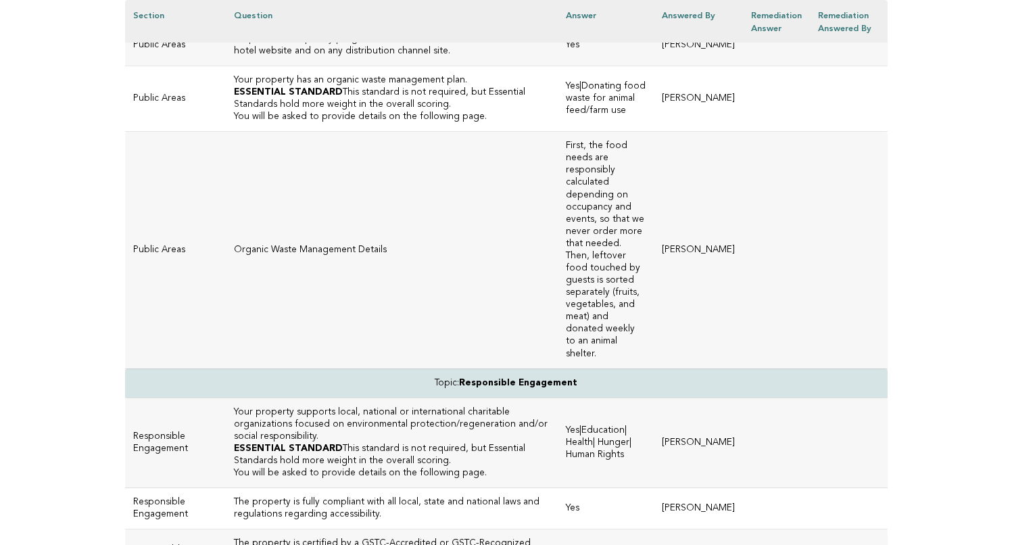
scroll to position [3778, 0]
drag, startPoint x: 398, startPoint y: 356, endPoint x: 210, endPoint y: 342, distance: 188.5
click at [234, 56] on h3 "Responsible Hospitality programs and information are included on the hotel webs…" at bounding box center [392, 44] width 316 height 24
copy h3 "Responsible Hospitality programs and information are included on the hotel webs…"
click at [362, 367] on td "Organic Waste Management Details" at bounding box center [392, 248] width 333 height 237
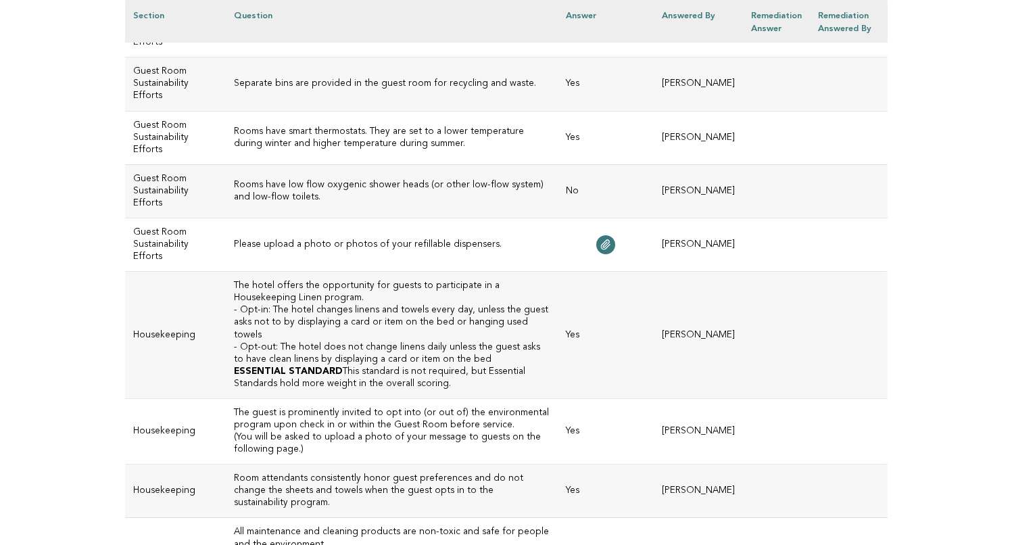
scroll to position [4929, 0]
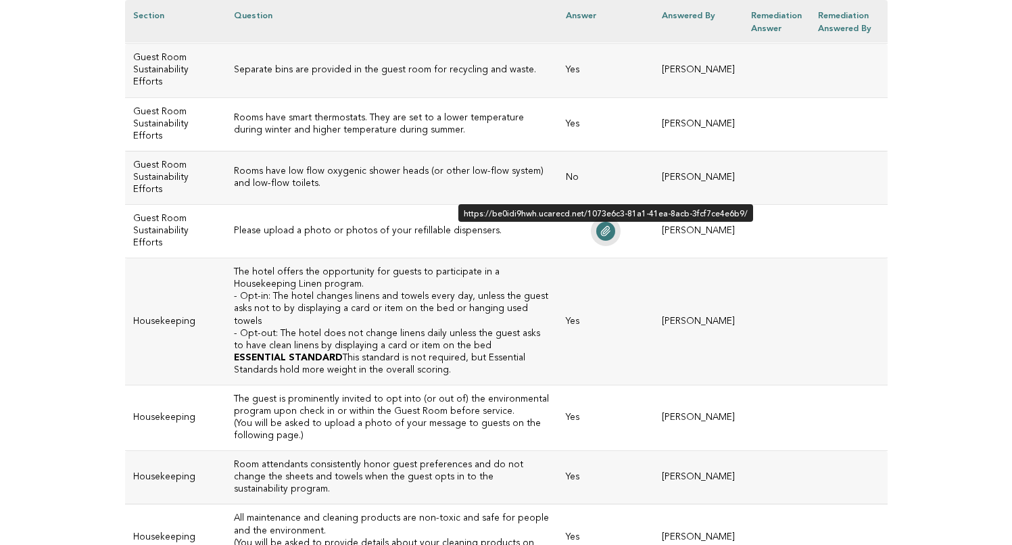
click at [604, 237] on icon at bounding box center [605, 231] width 11 height 11
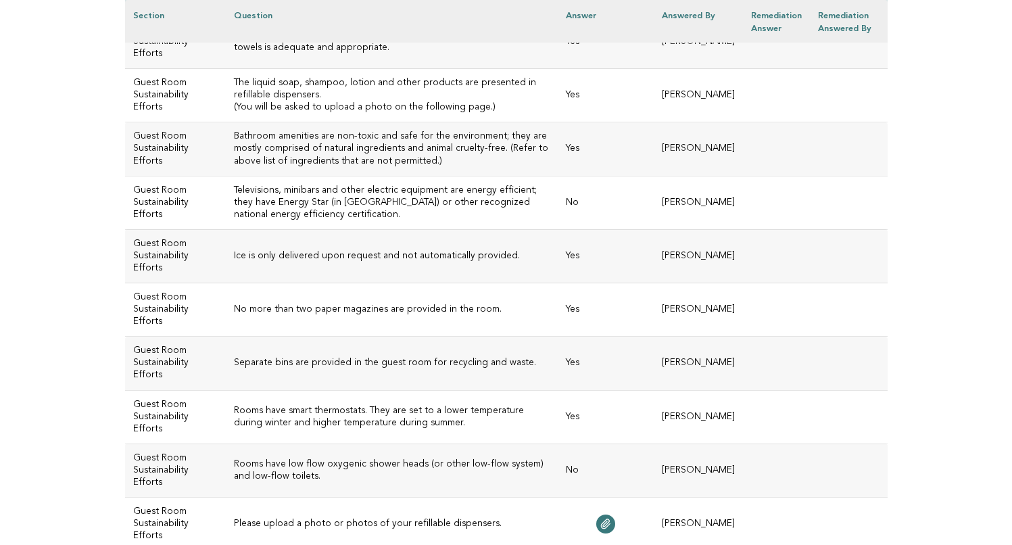
scroll to position [4635, 0]
drag, startPoint x: 317, startPoint y: 258, endPoint x: 238, endPoint y: 250, distance: 79.5
click at [238, 103] on h3 "The liquid soap, shampoo, lotion and other products are presented in refillable…" at bounding box center [392, 90] width 316 height 24
click at [306, 103] on h3 "The liquid soap, shampoo, lotion and other products are presented in refillable…" at bounding box center [392, 90] width 316 height 24
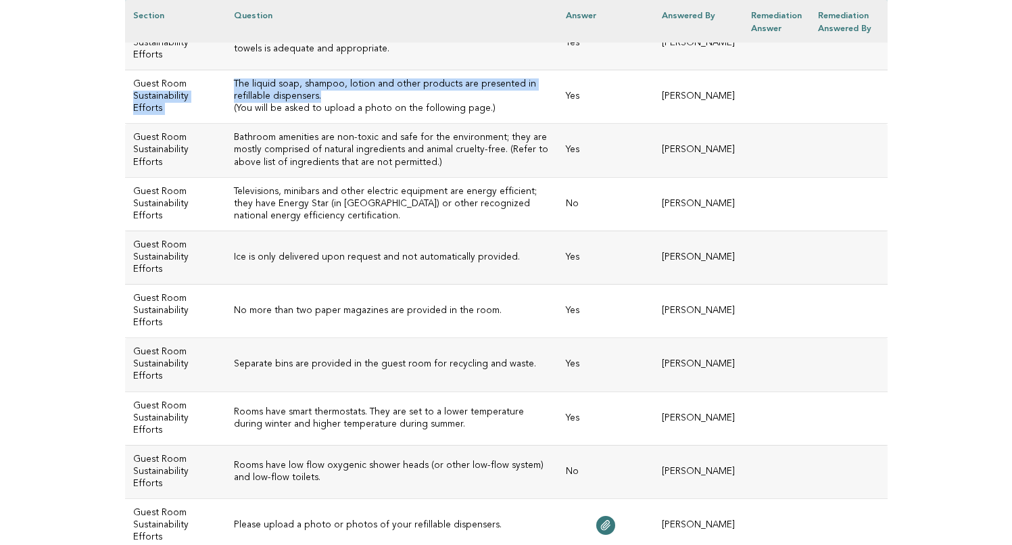
drag, startPoint x: 298, startPoint y: 265, endPoint x: 208, endPoint y: 250, distance: 90.5
click at [196, 124] on tr "Guest Room Sustainability Efforts The liquid soap, shampoo, lotion and other pr…" at bounding box center [506, 96] width 763 height 53
click at [295, 103] on h3 "The liquid soap, shampoo, lotion and other products are presented in refillable…" at bounding box center [392, 90] width 316 height 24
drag, startPoint x: 295, startPoint y: 262, endPoint x: 212, endPoint y: 254, distance: 83.6
click at [234, 103] on h3 "The liquid soap, shampoo, lotion and other products are presented in refillable…" at bounding box center [392, 90] width 316 height 24
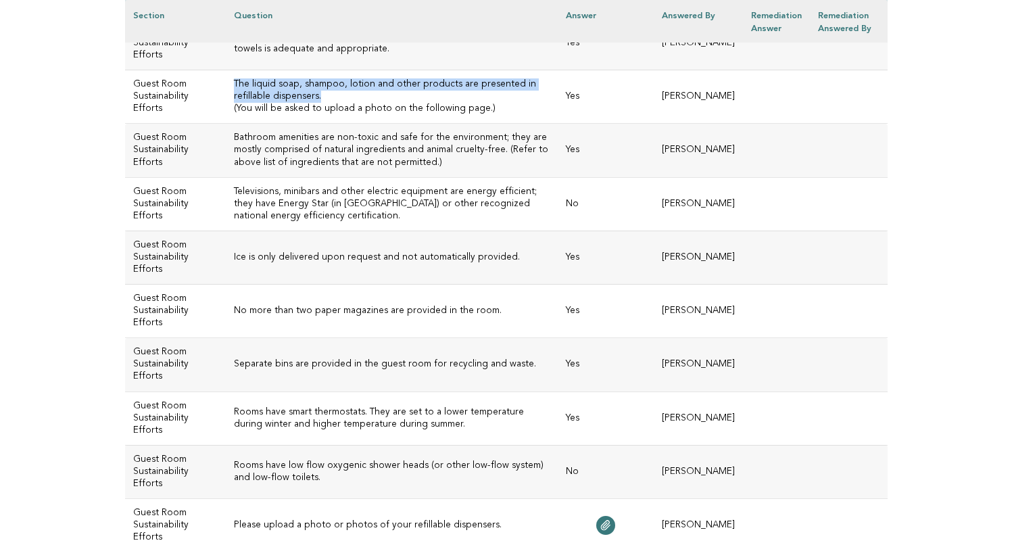
copy h3 "The liquid soap, shampoo, lotion and other products are presented in refillable…"
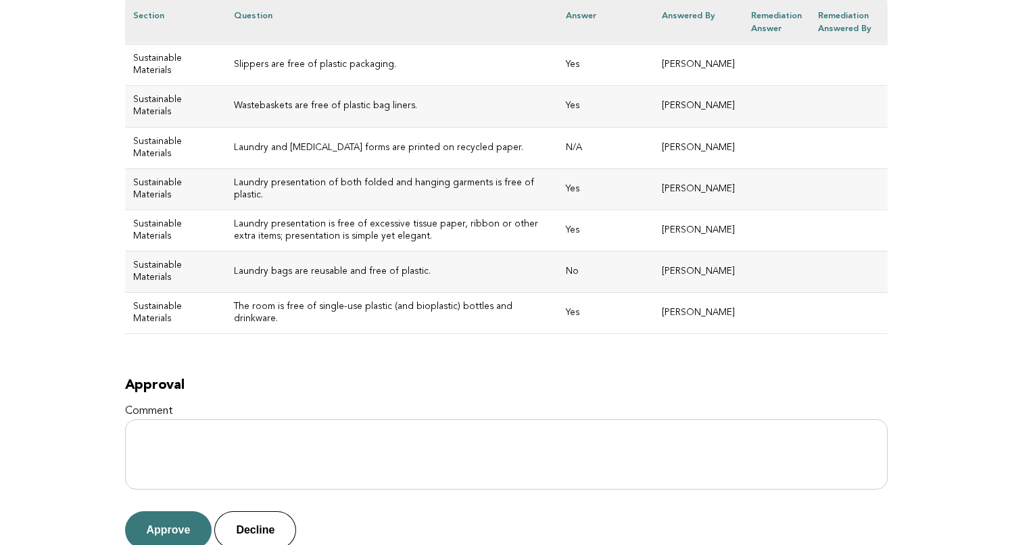
scroll to position [5760, 0]
click at [354, 277] on h3 "Laundry bags are reusable and free of plastic." at bounding box center [392, 271] width 316 height 12
drag, startPoint x: 407, startPoint y: 388, endPoint x: 208, endPoint y: 388, distance: 198.8
click at [226, 291] on td "Laundry bags are reusable and free of plastic." at bounding box center [392, 270] width 333 height 41
